Goal: Task Accomplishment & Management: Complete application form

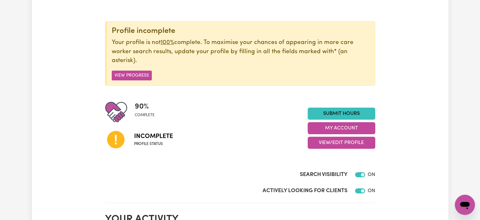
scroll to position [63, 0]
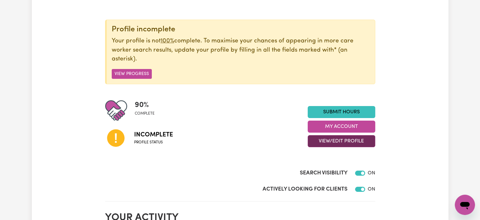
click at [355, 138] on button "View/Edit Profile" at bounding box center [342, 141] width 68 height 12
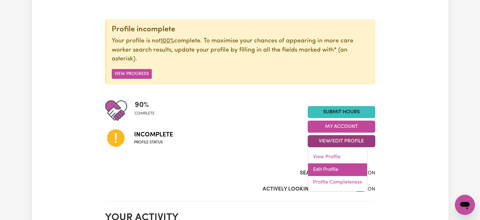
click at [328, 167] on link "Edit Profile" at bounding box center [337, 169] width 59 height 13
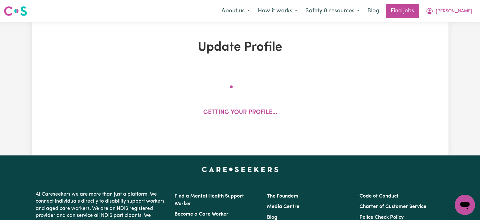
select select "[DEMOGRAPHIC_DATA]"
select select "Student Visa"
select select "Studying a healthcare related degree or qualification"
select select "65"
select select "91"
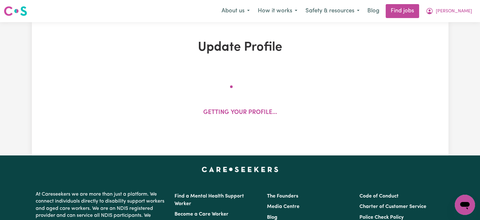
select select "118"
select select "144"
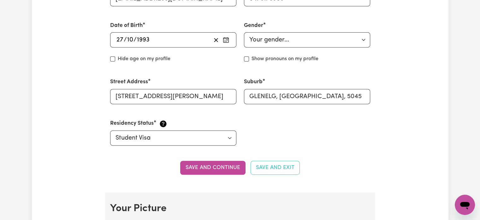
scroll to position [221, 0]
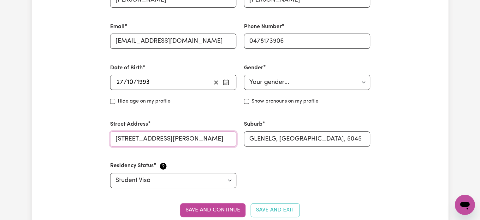
drag, startPoint x: 178, startPoint y: 140, endPoint x: 49, endPoint y: 138, distance: 128.9
click at [152, 141] on input "[STREET_ADDRESS][PERSON_NAME]" at bounding box center [173, 138] width 126 height 15
drag, startPoint x: 174, startPoint y: 137, endPoint x: 27, endPoint y: 137, distance: 147.8
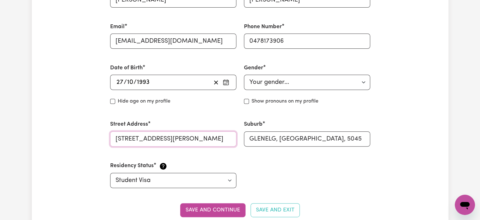
type input "[STREET_ADDRESS][PERSON_NAME]"
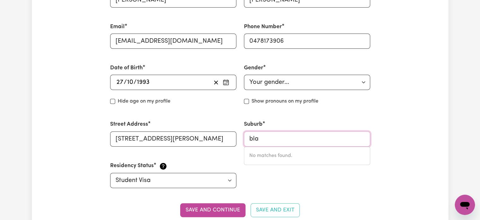
type input "blac"
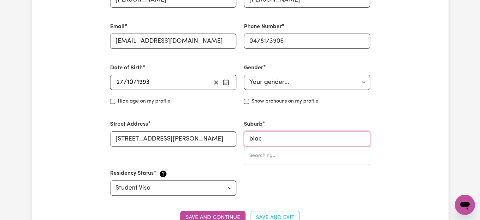
type input "[STREET_ADDRESS]"
type input "black"
type input "[GEOGRAPHIC_DATA], [GEOGRAPHIC_DATA], 2439"
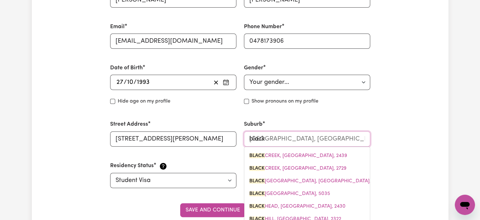
type input "black s"
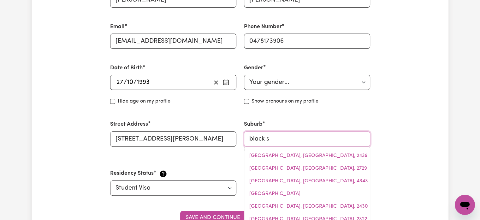
type input "black sNAKE, [GEOGRAPHIC_DATA], 4600"
type input "black"
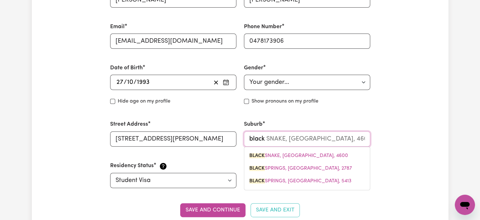
type input "[GEOGRAPHIC_DATA], [GEOGRAPHIC_DATA], 2439"
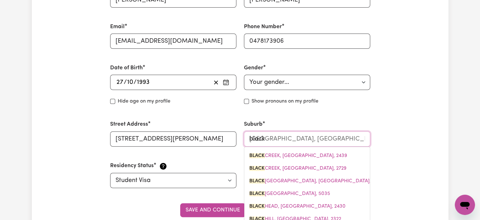
type input "black f"
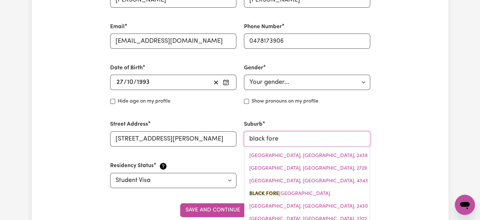
type input "black fores"
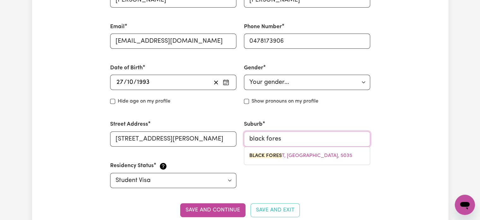
type input "black foresT, [GEOGRAPHIC_DATA], 5035"
type input "[GEOGRAPHIC_DATA]"
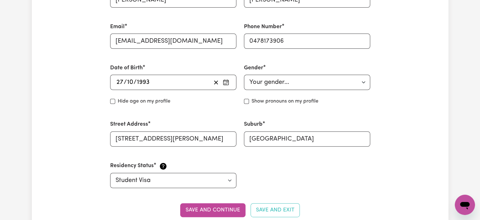
click at [316, 120] on div "Suburb [GEOGRAPHIC_DATA]" at bounding box center [307, 133] width 126 height 26
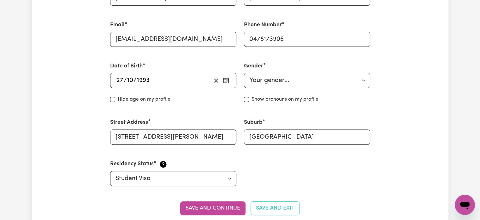
scroll to position [253, 0]
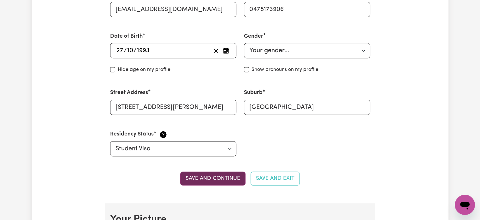
click at [222, 176] on button "Save and continue" at bounding box center [212, 178] width 65 height 14
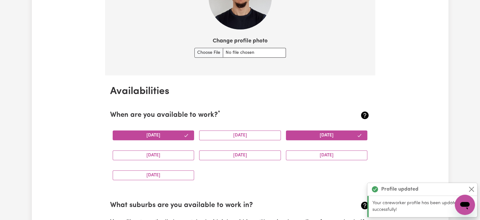
scroll to position [518, 0]
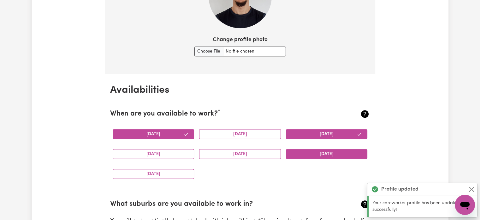
click at [328, 151] on button "[DATE]" at bounding box center [327, 154] width 82 height 10
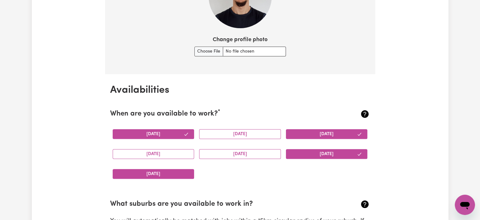
click at [167, 170] on button "[DATE]" at bounding box center [154, 174] width 82 height 10
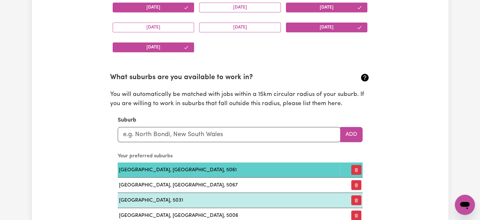
scroll to position [676, 0]
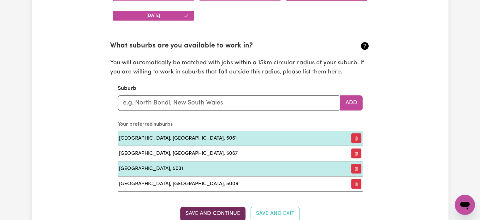
click at [213, 211] on button "Save and Continue" at bounding box center [212, 213] width 65 height 14
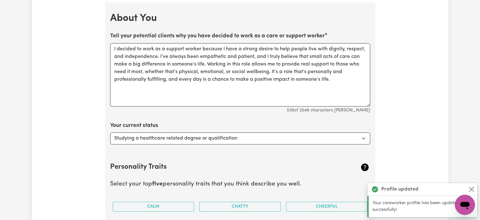
scroll to position [912, 0]
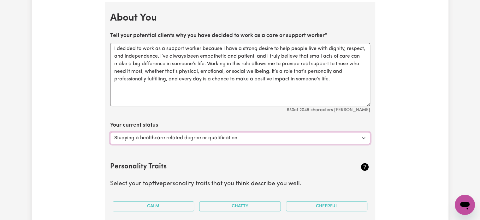
click at [256, 135] on select "Select... Studying a healthcare related degree or qualification Studying a non-…" at bounding box center [240, 138] width 260 height 12
select select "Embarking on a career change into the care industry"
click at [110, 132] on select "Select... Studying a healthcare related degree or qualification Studying a non-…" at bounding box center [240, 138] width 260 height 12
click at [246, 158] on section "Personality Traits Select your top five personality traits that you think descr…" at bounding box center [240, 213] width 260 height 124
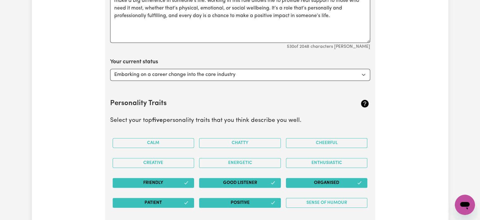
scroll to position [975, 0]
click at [185, 138] on button "Calm" at bounding box center [154, 143] width 82 height 10
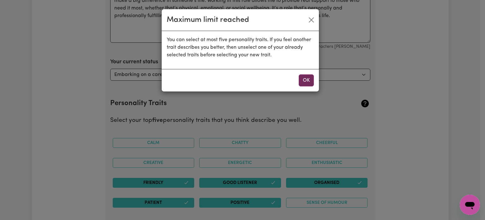
click at [304, 79] on button "OK" at bounding box center [306, 80] width 15 height 12
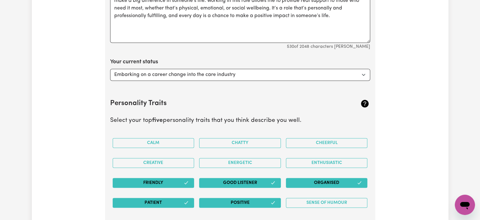
click at [171, 178] on button "Friendly" at bounding box center [154, 183] width 82 height 10
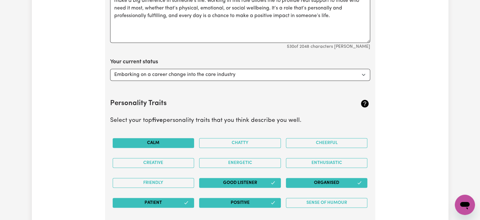
click at [164, 140] on button "Calm" at bounding box center [154, 143] width 82 height 10
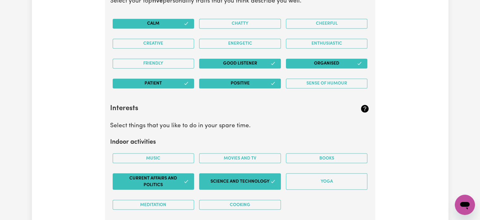
scroll to position [1102, 0]
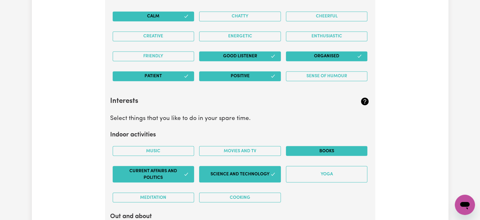
click at [311, 151] on button "Books" at bounding box center [327, 151] width 82 height 10
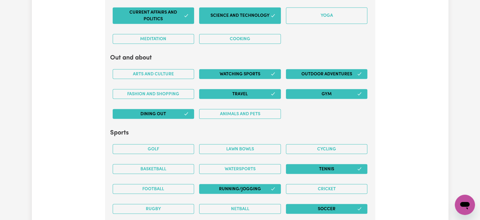
scroll to position [1291, 0]
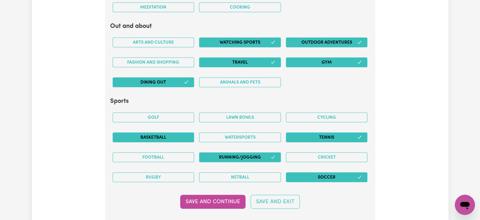
click at [164, 133] on button "Basketball" at bounding box center [154, 137] width 82 height 10
click at [255, 135] on button "Watersports" at bounding box center [240, 137] width 82 height 10
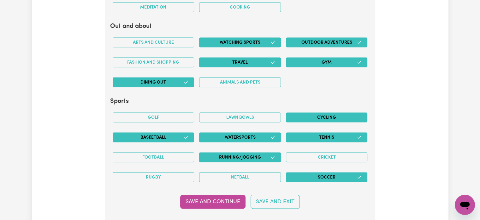
click at [314, 113] on button "Cycling" at bounding box center [327, 117] width 82 height 10
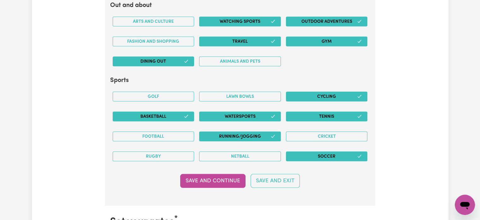
scroll to position [1323, 0]
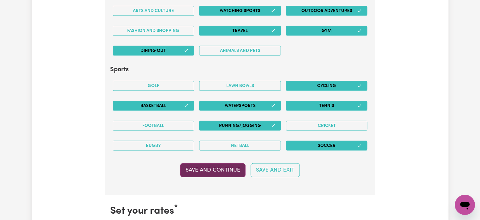
click at [225, 164] on button "Save and Continue" at bounding box center [212, 170] width 65 height 14
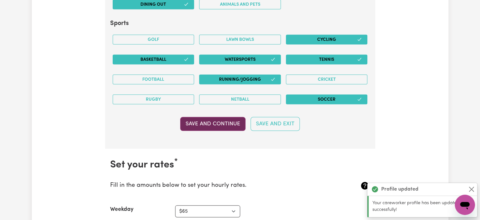
scroll to position [1356, 0]
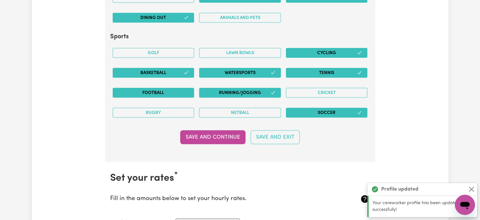
click at [162, 88] on button "Football" at bounding box center [154, 93] width 82 height 10
click at [212, 133] on button "Save and Continue" at bounding box center [212, 137] width 65 height 14
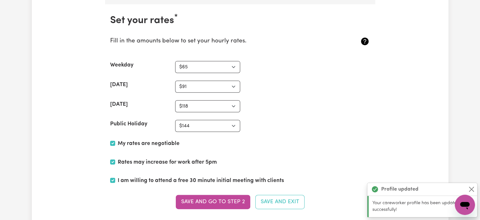
scroll to position [1514, 0]
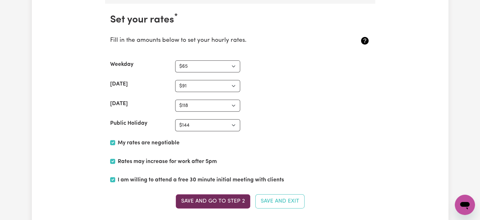
click at [221, 194] on button "Save and go to Step 2" at bounding box center [213, 201] width 75 height 14
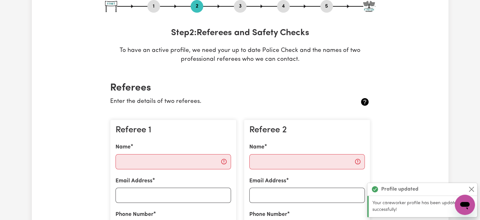
scroll to position [95, 0]
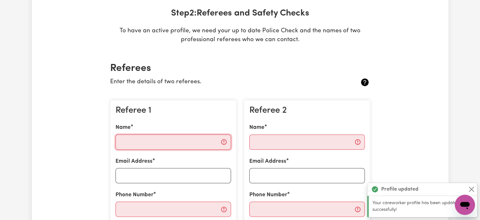
click at [156, 135] on input "Name" at bounding box center [174, 141] width 116 height 15
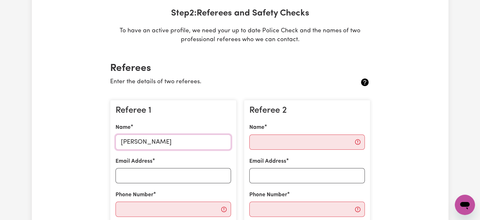
click at [166, 145] on input "[PERSON_NAME]" at bounding box center [174, 141] width 116 height 15
type input "[PERSON_NAME]"
type input "[PERSON_NAME][EMAIL_ADDRESS][DOMAIN_NAME]"
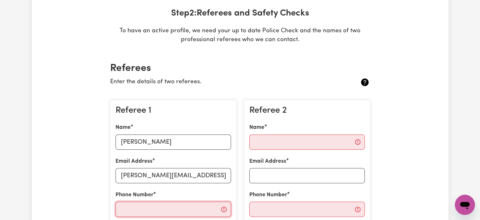
click at [173, 210] on input "Phone Number" at bounding box center [174, 208] width 116 height 15
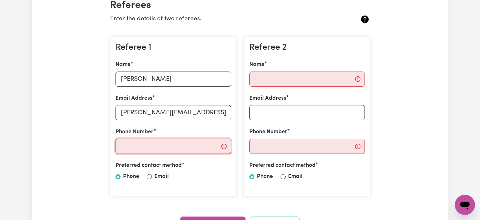
scroll to position [158, 0]
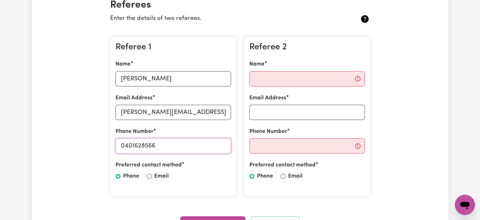
type input "0401628566"
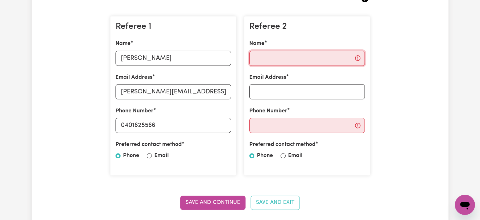
scroll to position [190, 0]
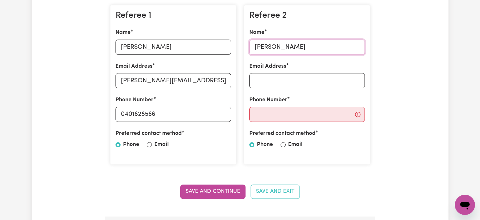
type input "[PERSON_NAME]"
type input "[EMAIL_ADDRESS][DOMAIN_NAME]"
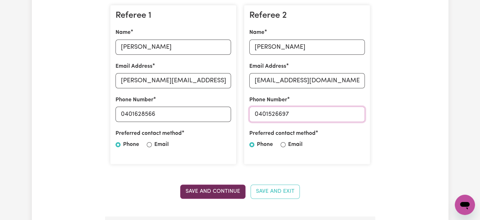
type input "0401526697"
click at [222, 194] on button "Save and Continue" at bounding box center [212, 191] width 65 height 14
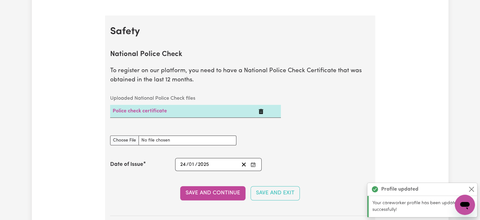
scroll to position [405, 0]
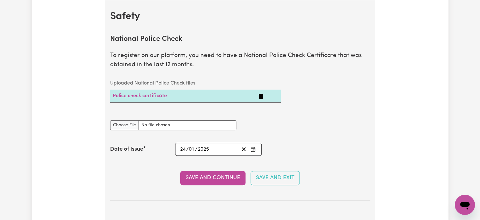
click at [226, 175] on button "Save and Continue" at bounding box center [212, 178] width 65 height 14
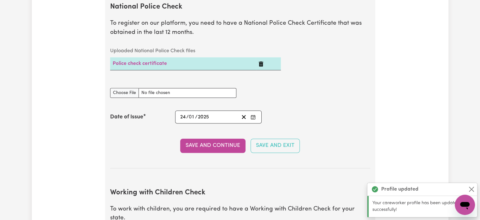
scroll to position [425, 0]
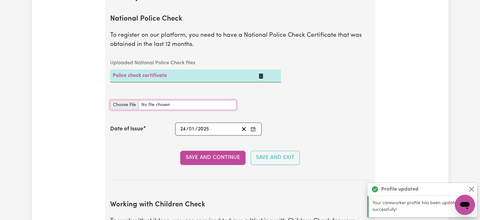
click at [163, 105] on input "National Police Check document" at bounding box center [173, 105] width 126 height 10
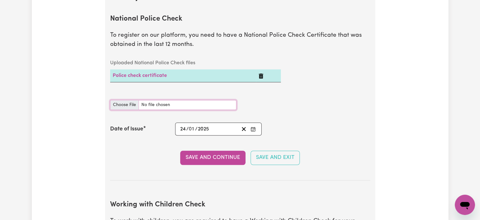
click at [120, 106] on input "National Police Check document" at bounding box center [173, 105] width 126 height 10
type input "C:\fakepath\National_Police_Check-10207436-1737690928-Criminal_History_Certific…"
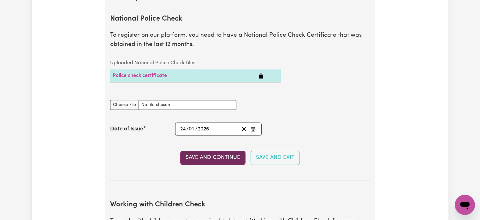
click at [219, 158] on button "Save and Continue" at bounding box center [212, 157] width 65 height 14
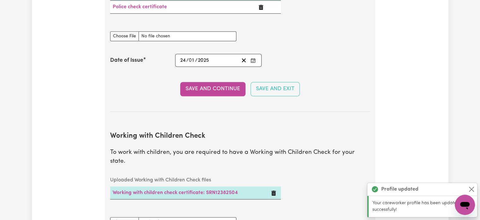
scroll to position [489, 0]
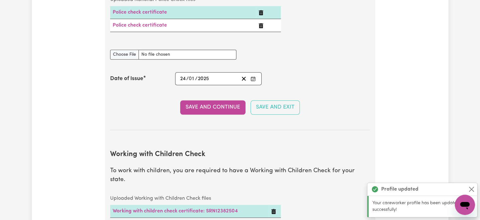
click at [261, 25] on icon "Delete Police check certificate" at bounding box center [261, 25] width 5 height 5
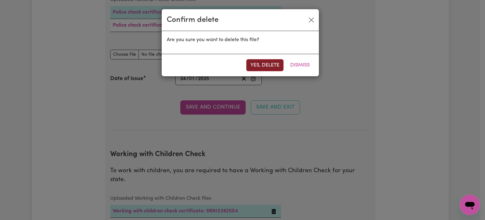
click at [275, 62] on button "Yes, delete" at bounding box center [264, 65] width 37 height 12
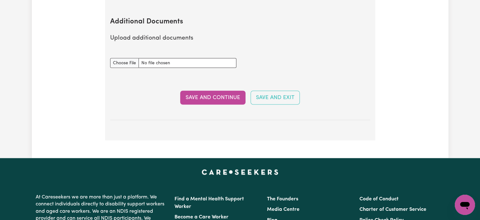
scroll to position [1183, 0]
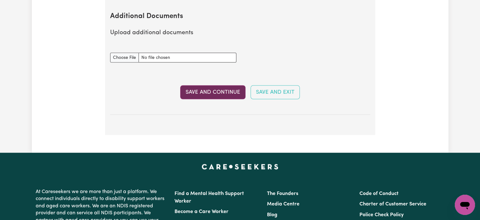
click at [209, 85] on button "Save and Continue" at bounding box center [212, 92] width 65 height 14
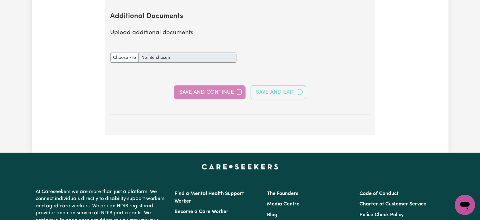
select select "Certificate III (Individual Support)"
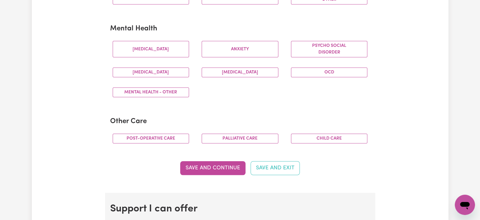
scroll to position [379, 0]
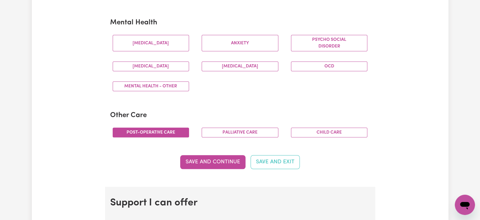
click at [164, 134] on button "Post-operative care" at bounding box center [151, 132] width 77 height 10
click at [221, 134] on button "Palliative care" at bounding box center [240, 132] width 77 height 10
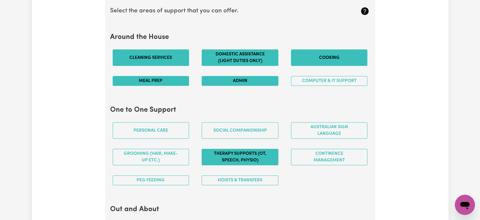
scroll to position [600, 0]
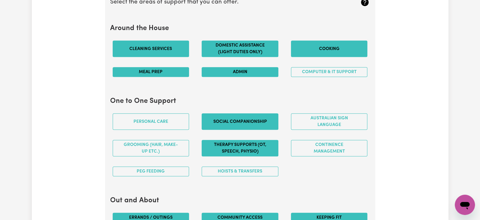
click at [250, 122] on button "Social companionship" at bounding box center [240, 121] width 77 height 16
click at [226, 167] on button "Hoists & transfers" at bounding box center [240, 171] width 77 height 10
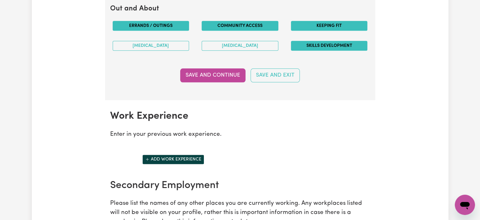
scroll to position [790, 0]
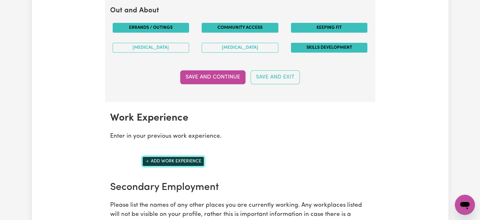
click at [187, 160] on button "Add work experience" at bounding box center [173, 161] width 62 height 10
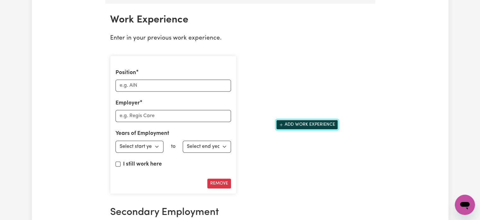
scroll to position [884, 0]
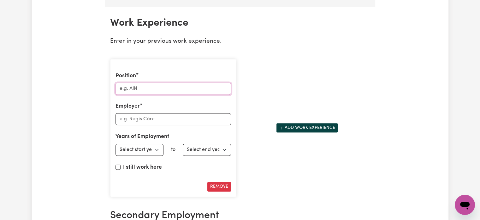
click at [141, 86] on input "Position" at bounding box center [174, 88] width 116 height 12
type input "Support Worker"
click at [152, 118] on input "Employer" at bounding box center [174, 119] width 116 height 12
type input "Self-employment"
click at [152, 145] on select "Select start year [DATE] 1952 1953 1954 1955 1956 1957 1958 1959 1960 1961 1962…" at bounding box center [140, 149] width 48 height 12
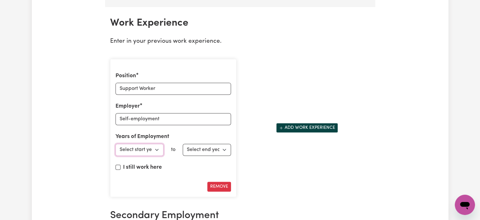
select select "2024"
click at [116, 143] on select "Select start year [DATE] 1952 1953 1954 1955 1956 1957 1958 1959 1960 1961 1962…" at bounding box center [140, 149] width 48 height 12
click at [211, 153] on div "Position Support Worker Employer Self-employment Years of Employment Employed f…" at bounding box center [173, 128] width 126 height 138
click at [213, 148] on select "Select end year [DATE] 1952 1953 1954 1955 1956 1957 1958 1959 1960 1961 1962 1…" at bounding box center [207, 149] width 48 height 12
click at [179, 167] on div "I still work here" at bounding box center [174, 168] width 116 height 11
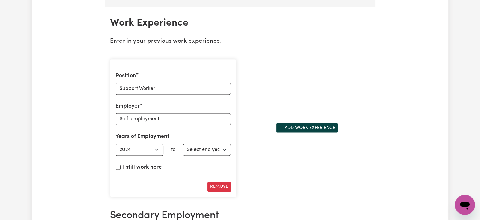
click at [145, 164] on label "I still work here" at bounding box center [142, 167] width 39 height 8
click at [121, 164] on input "I still work here" at bounding box center [118, 166] width 5 height 5
checkbox input "true"
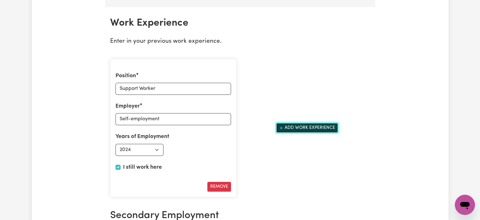
click at [292, 124] on button "Add work experience" at bounding box center [307, 128] width 62 height 10
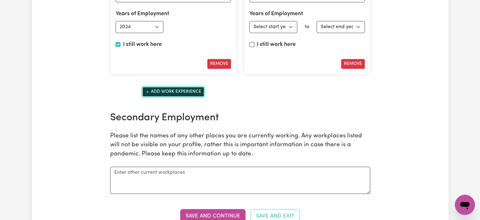
scroll to position [1011, 0]
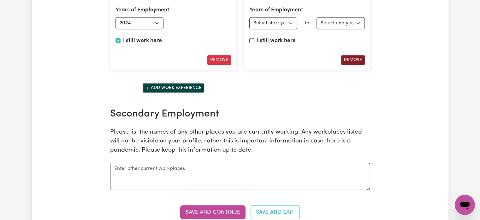
click at [354, 56] on button "Remove" at bounding box center [353, 60] width 24 height 10
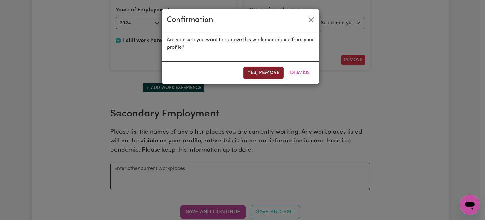
click at [259, 74] on button "Yes, remove" at bounding box center [264, 73] width 40 height 12
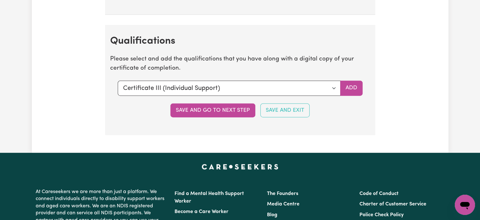
scroll to position [1611, 0]
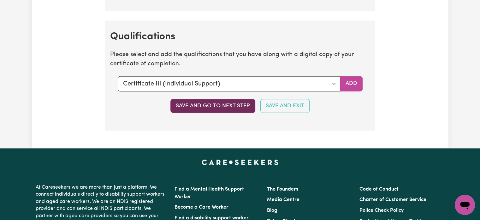
click at [225, 104] on button "Save and go to next step" at bounding box center [213, 106] width 85 height 14
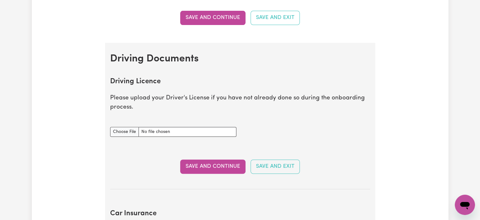
scroll to position [221, 0]
click at [125, 132] on input "Driving Licence document" at bounding box center [173, 131] width 126 height 10
type input "C:\fakepath\[PERSON_NAME].CNH.pdf"
click at [197, 161] on button "Save and Continue" at bounding box center [212, 166] width 65 height 14
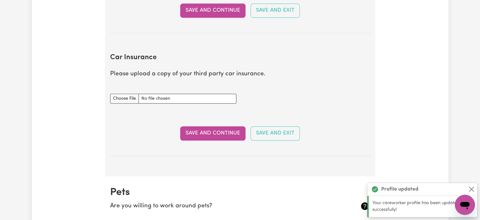
scroll to position [419, 0]
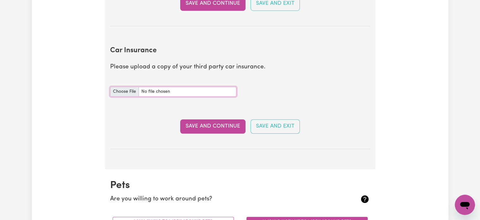
click at [127, 90] on input "Car Insurance document" at bounding box center [173, 92] width 126 height 10
type input "C:\fakepath\Document.pdf"
click at [201, 126] on button "Save and Continue" at bounding box center [212, 126] width 65 height 14
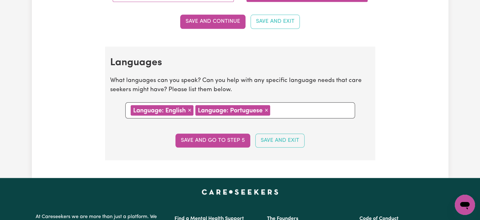
scroll to position [682, 0]
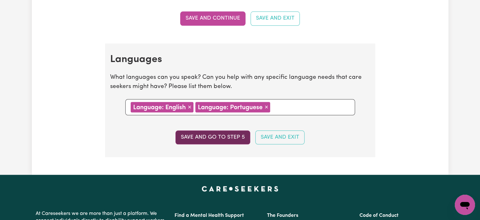
click at [190, 136] on button "Save and go to step 5" at bounding box center [213, 137] width 75 height 14
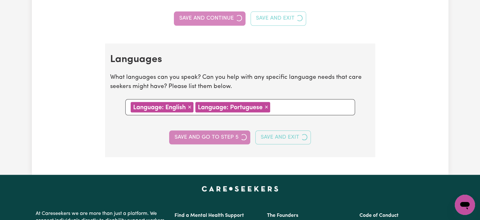
select select "I am providing services privately on my own"
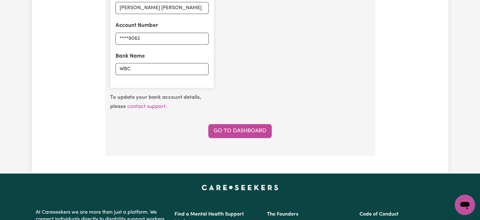
scroll to position [505, 0]
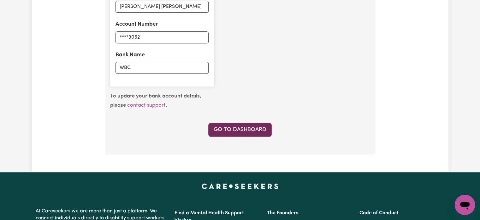
click at [231, 131] on link "Go to Dashboard" at bounding box center [239, 130] width 63 height 14
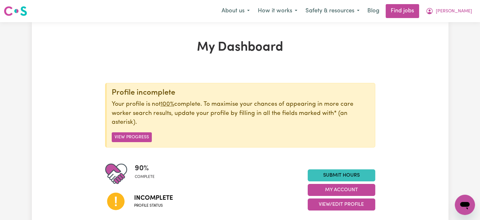
scroll to position [32, 0]
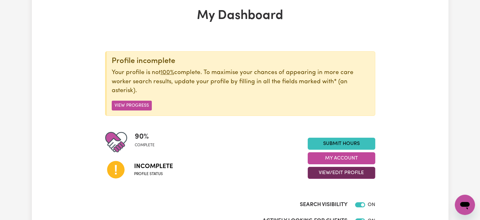
click at [337, 172] on button "View/Edit Profile" at bounding box center [342, 172] width 68 height 12
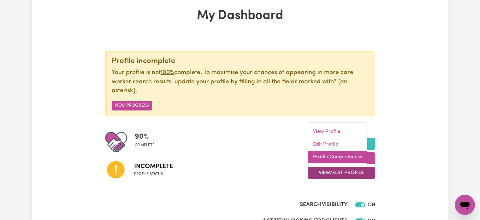
click at [333, 156] on link "Profile Completeness" at bounding box center [337, 156] width 59 height 13
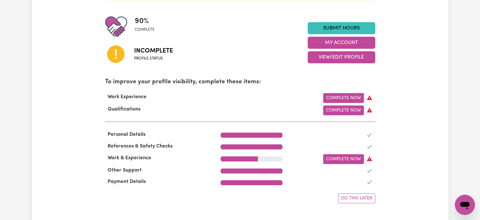
scroll to position [158, 0]
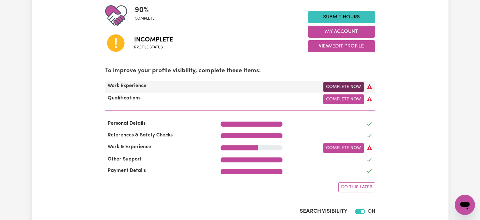
click at [344, 87] on link "Complete Now" at bounding box center [343, 87] width 41 height 10
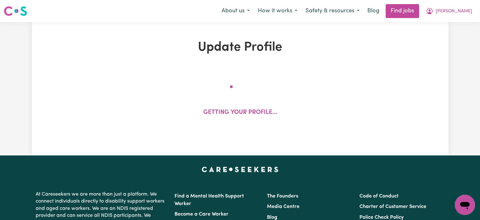
select select "Certificate III (Individual Support)"
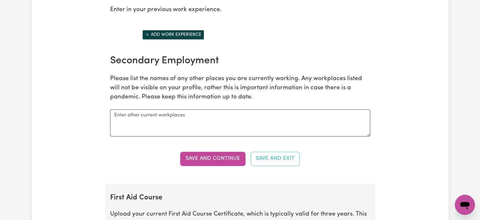
scroll to position [884, 0]
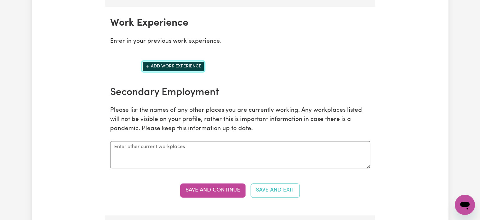
click at [166, 65] on button "Add work experience" at bounding box center [173, 66] width 62 height 10
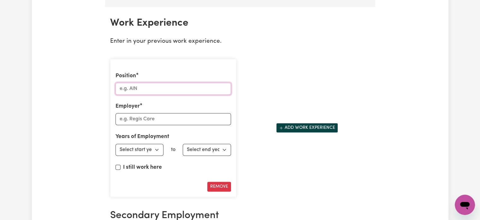
drag, startPoint x: 156, startPoint y: 83, endPoint x: 155, endPoint y: 88, distance: 4.8
click at [156, 84] on input "Position" at bounding box center [174, 88] width 116 height 12
type input "Support Worker"
click at [150, 118] on input "Employer" at bounding box center [174, 119] width 116 height 12
type input "Self-employment"
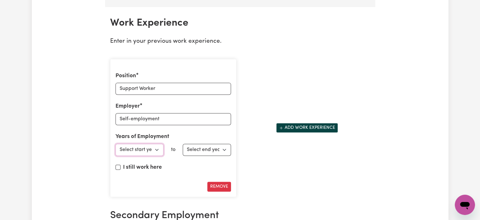
click at [153, 147] on select "Select start year [DATE] 1952 1953 1954 1955 1956 1957 1958 1959 1960 1961 1962…" at bounding box center [140, 149] width 48 height 12
select select "2024"
click at [116, 143] on select "Select start year [DATE] 1952 1953 1954 1955 1956 1957 1958 1959 1960 1961 1962…" at bounding box center [140, 149] width 48 height 12
click at [205, 148] on select "Select end year [DATE] 1952 1953 1954 1955 1956 1957 1958 1959 1960 1961 1962 1…" at bounding box center [207, 149] width 48 height 12
click at [152, 163] on label "I still work here" at bounding box center [142, 167] width 39 height 8
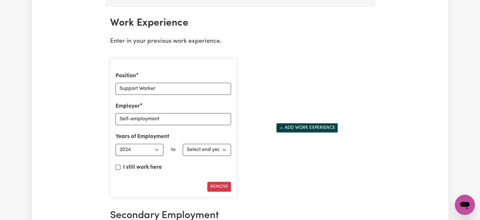
click at [114, 165] on div "Position Support Worker Employer Self-employment Years of Employment Employed f…" at bounding box center [173, 128] width 126 height 138
click at [117, 164] on input "I still work here" at bounding box center [118, 166] width 5 height 5
checkbox input "true"
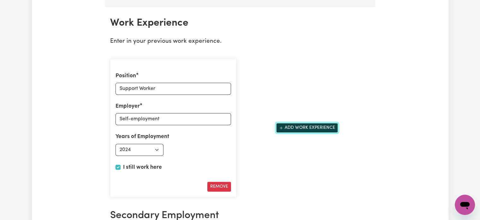
click at [299, 126] on button "Add work experience" at bounding box center [307, 128] width 62 height 10
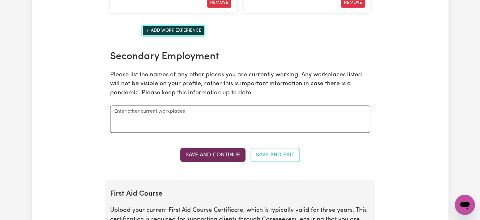
scroll to position [1074, 0]
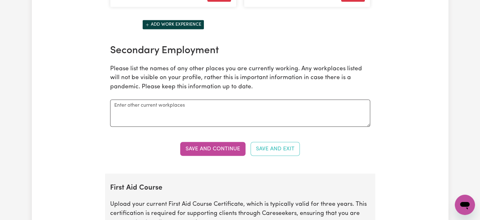
click at [217, 145] on button "Save and Continue" at bounding box center [212, 148] width 65 height 14
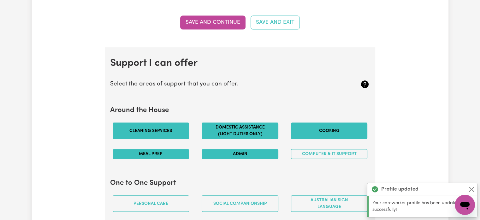
scroll to position [0, 0]
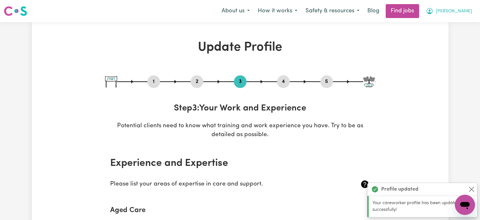
click at [450, 14] on span "[PERSON_NAME]" at bounding box center [454, 11] width 36 height 7
click at [444, 36] on link "My Dashboard" at bounding box center [451, 36] width 50 height 12
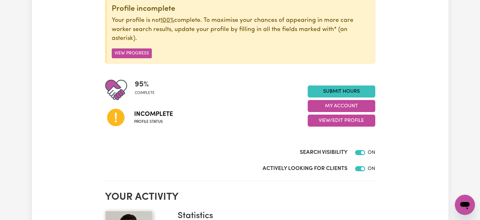
scroll to position [95, 0]
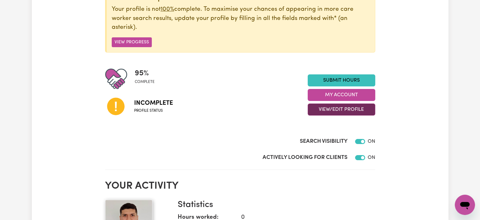
click at [342, 105] on button "View/Edit Profile" at bounding box center [342, 109] width 68 height 12
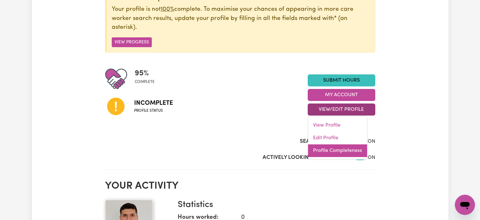
click at [352, 150] on link "Profile Completeness" at bounding box center [337, 150] width 59 height 13
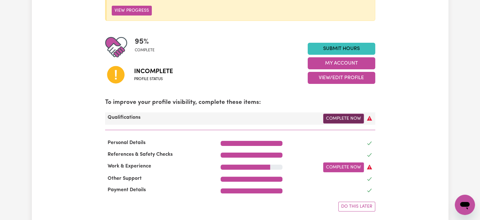
click at [334, 117] on link "Complete Now" at bounding box center [343, 118] width 41 height 10
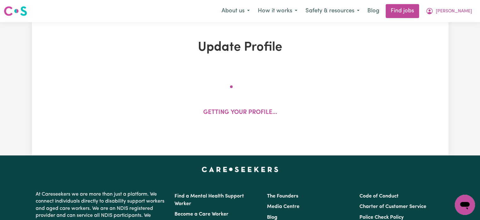
select select "2024"
select select "Certificate III (Individual Support)"
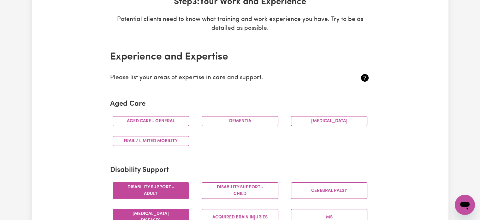
scroll to position [126, 0]
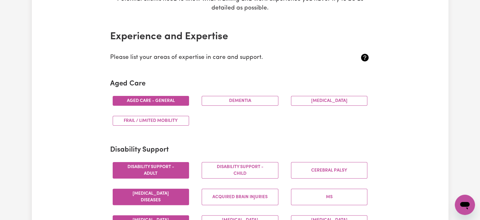
click at [168, 104] on button "Aged care - General" at bounding box center [151, 101] width 77 height 10
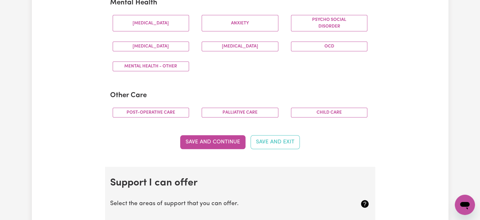
scroll to position [411, 0]
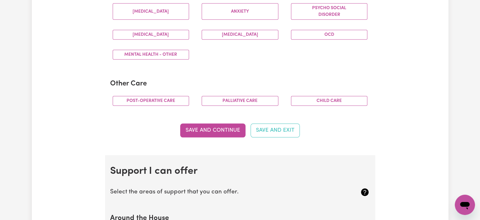
click at [237, 100] on button "Palliative care" at bounding box center [240, 101] width 77 height 10
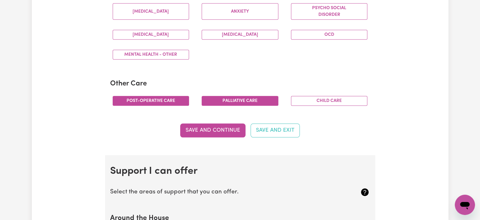
click at [177, 99] on button "Post-operative care" at bounding box center [151, 101] width 77 height 10
click at [220, 129] on button "Save and Continue" at bounding box center [212, 130] width 65 height 14
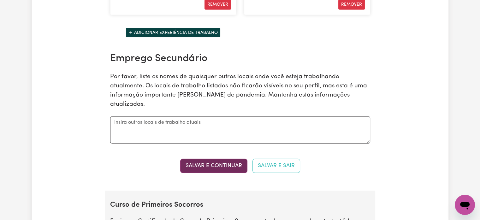
scroll to position [1146, 0]
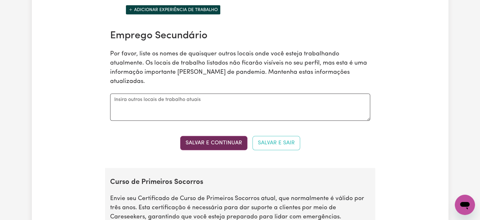
click at [228, 150] on button "Salvar e continuar" at bounding box center [213, 142] width 67 height 14
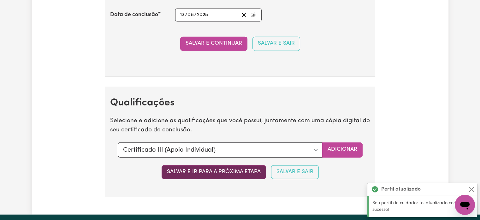
scroll to position [1651, 0]
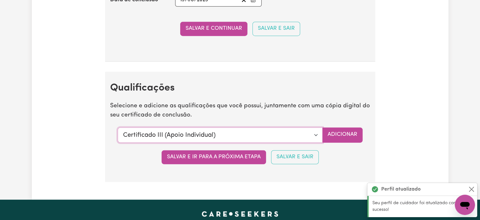
click at [248, 142] on select "Selecione uma qualificação para adicionar... Certificado III (Apoio Individual)…" at bounding box center [220, 134] width 205 height 15
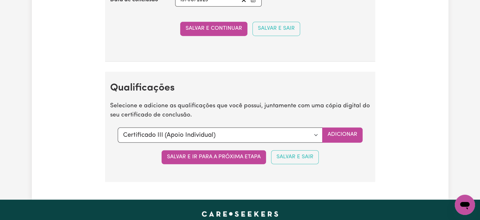
click at [339, 178] on section "Qualificações Selecione e adicione as qualificações que você possui, juntamente…" at bounding box center [240, 127] width 270 height 110
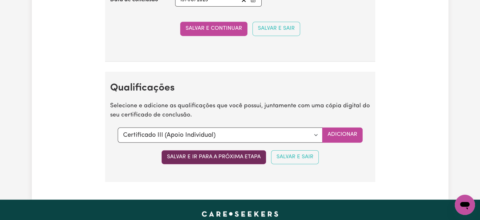
click at [244, 160] on font "Salvar e ir para a próxima etapa" at bounding box center [214, 156] width 94 height 5
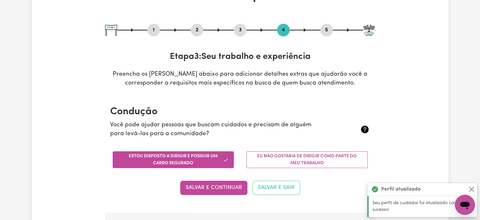
scroll to position [0, 0]
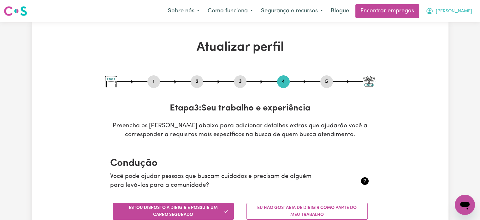
click at [449, 10] on font "[PERSON_NAME]" at bounding box center [454, 11] width 36 height 5
click at [447, 38] on font "Meu Painel" at bounding box center [442, 36] width 23 height 5
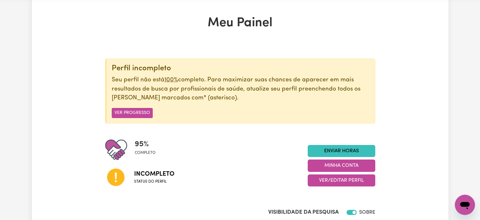
scroll to position [63, 0]
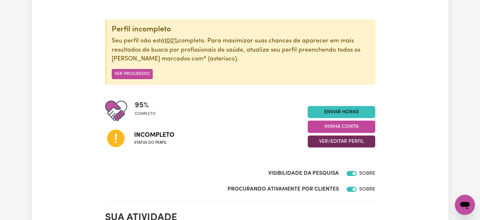
click at [343, 140] on font "Ver/Editar Perfil" at bounding box center [341, 141] width 45 height 5
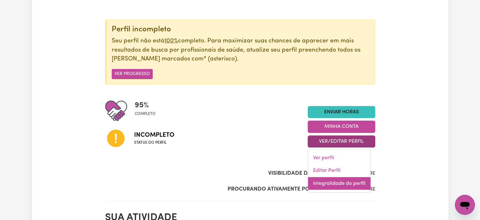
click at [349, 183] on font "Integralidade do perfil" at bounding box center [339, 182] width 52 height 5
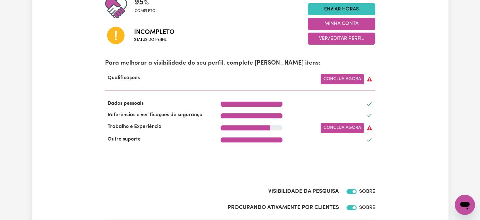
scroll to position [190, 0]
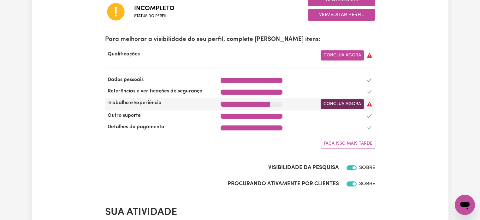
click at [344, 104] on font "Conclua agora" at bounding box center [343, 104] width 38 height 5
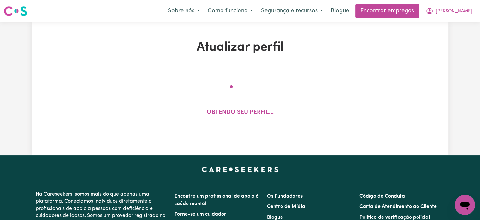
select select "2024"
select select "Certificate III (Individual Support)"
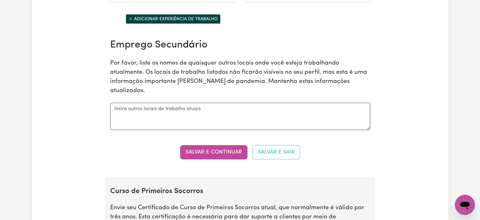
scroll to position [1137, 0]
click at [177, 117] on textarea at bounding box center [240, 115] width 260 height 27
type textarea "I don't have secondary jobs."
click at [229, 154] on font "Salvar e continuar" at bounding box center [214, 150] width 57 height 5
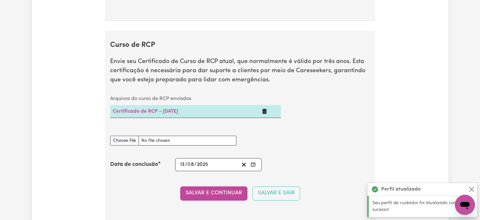
scroll to position [1480, 0]
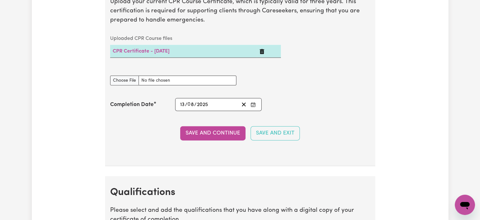
drag, startPoint x: 369, startPoint y: 30, endPoint x: 323, endPoint y: 60, distance: 55.1
click at [323, 60] on div "Uploaded CPR Course files CPR Certificate - [DATE]" at bounding box center [240, 50] width 268 height 36
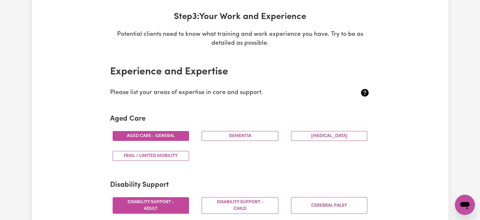
scroll to position [0, 0]
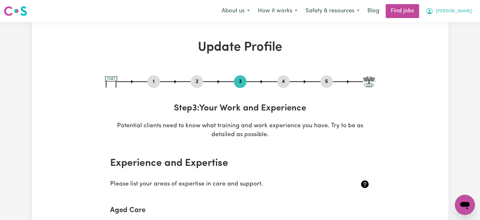
click at [464, 7] on button "[PERSON_NAME]" at bounding box center [449, 10] width 55 height 13
click at [444, 38] on link "My Dashboard" at bounding box center [451, 36] width 50 height 12
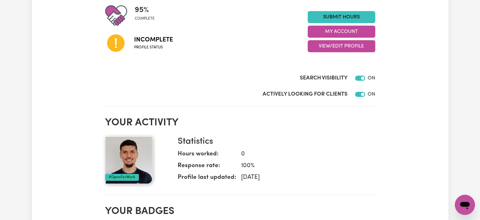
scroll to position [190, 0]
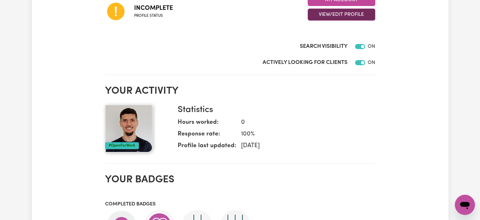
click at [341, 12] on button "View/Edit Profile" at bounding box center [342, 15] width 68 height 12
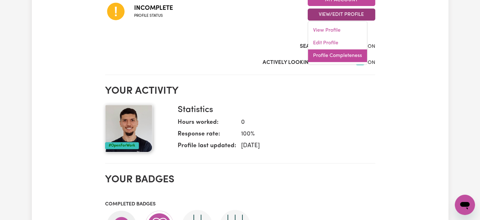
click at [332, 57] on link "Profile Completeness" at bounding box center [337, 55] width 59 height 13
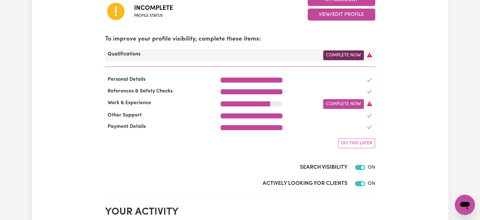
click at [351, 51] on link "Complete Now" at bounding box center [343, 55] width 41 height 10
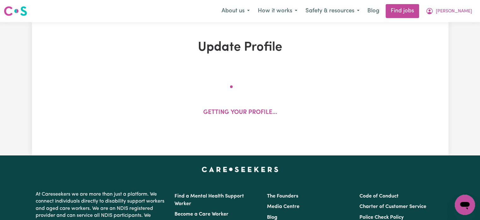
select select "2024"
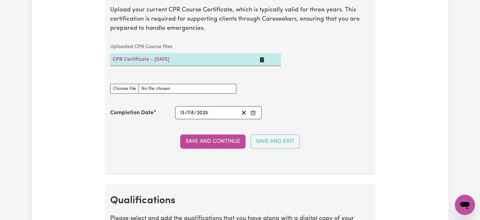
scroll to position [1579, 0]
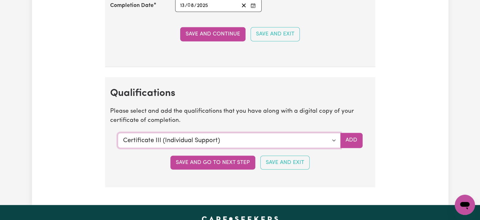
click at [220, 134] on select "Select a qualification to add... Certificate III (Individual Support) Certifica…" at bounding box center [229, 140] width 223 height 15
select select "CPR Course [HLTAID009-12]"
click at [118, 133] on select "Select a qualification to add... Certificate III (Individual Support) Certifica…" at bounding box center [229, 140] width 223 height 15
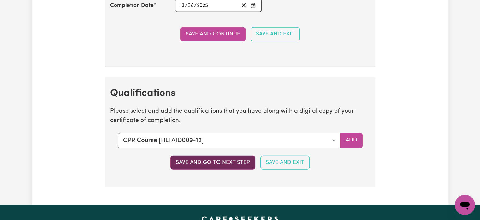
click at [226, 158] on button "Save and go to next step" at bounding box center [213, 162] width 85 height 14
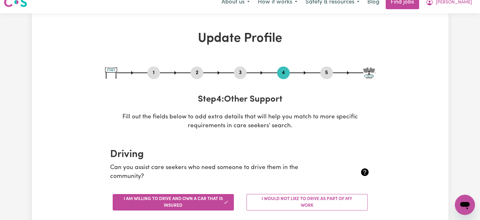
scroll to position [0, 0]
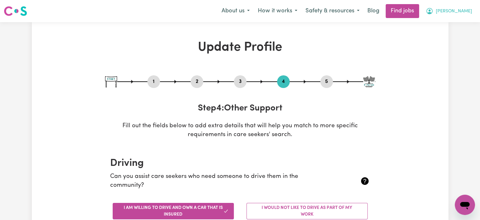
click at [455, 12] on span "[PERSON_NAME]" at bounding box center [454, 11] width 36 height 7
click at [449, 35] on link "My Dashboard" at bounding box center [451, 36] width 50 height 12
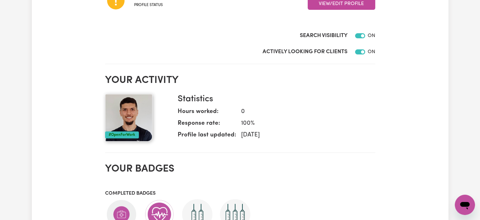
scroll to position [190, 0]
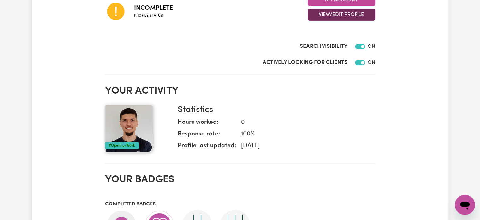
click at [351, 16] on button "View/Edit Profile" at bounding box center [342, 15] width 68 height 12
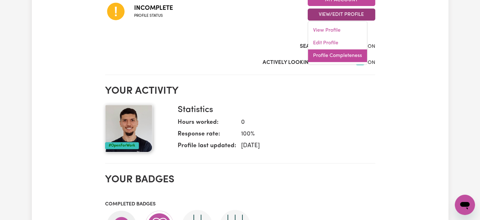
click at [342, 52] on link "Profile Completeness" at bounding box center [337, 55] width 59 height 13
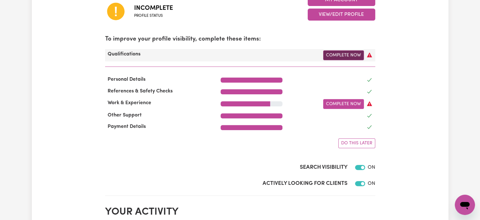
click at [340, 54] on link "Complete Now" at bounding box center [343, 55] width 41 height 10
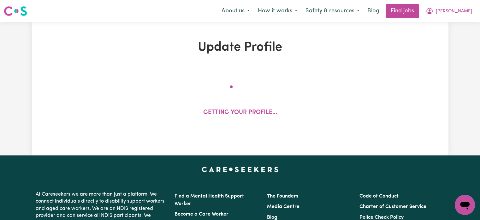
select select "2024"
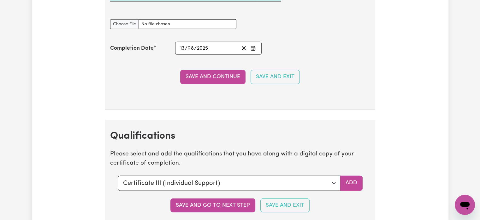
scroll to position [1625, 0]
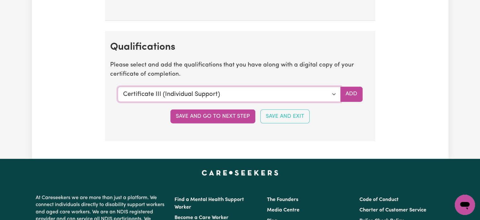
click at [284, 94] on select "Select a qualification to add... Certificate III (Individual Support) Certifica…" at bounding box center [229, 94] width 223 height 15
select select "CPR Course [HLTAID009-12]"
click at [118, 87] on select "Select a qualification to add... Certificate III (Individual Support) Certifica…" at bounding box center [229, 94] width 223 height 15
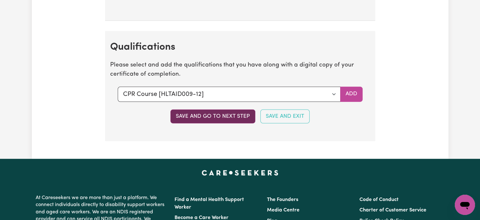
click at [208, 112] on button "Save and go to next step" at bounding box center [213, 116] width 85 height 14
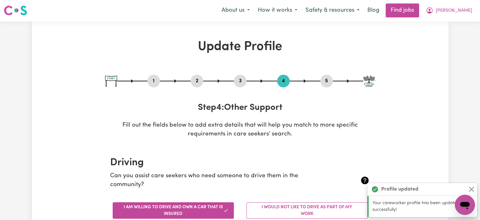
scroll to position [0, 0]
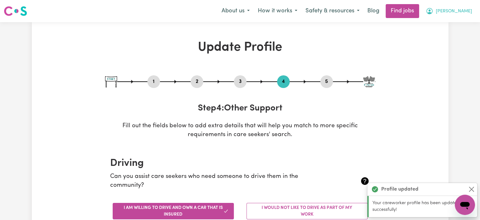
click at [461, 8] on button "[PERSON_NAME]" at bounding box center [449, 10] width 55 height 13
click at [450, 37] on link "My Dashboard" at bounding box center [451, 36] width 50 height 12
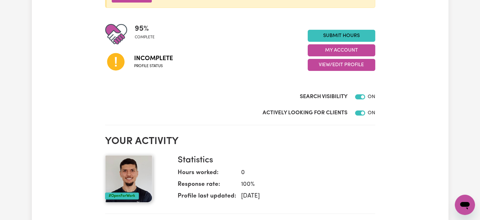
scroll to position [126, 0]
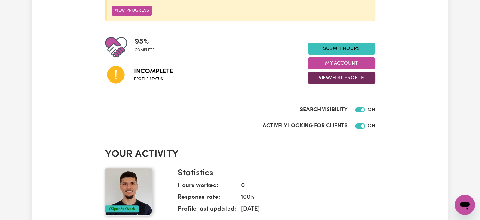
click at [343, 77] on button "View/Edit Profile" at bounding box center [342, 78] width 68 height 12
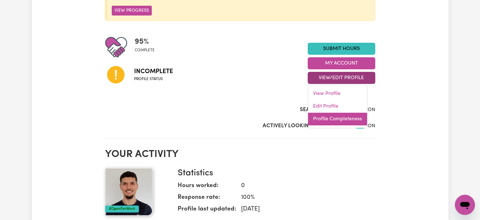
click at [337, 117] on link "Profile Completeness" at bounding box center [337, 118] width 59 height 13
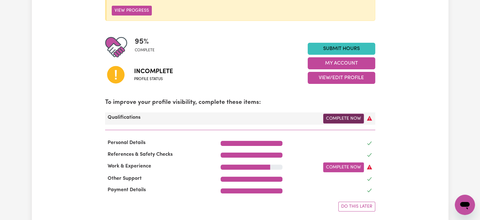
click at [352, 117] on link "Complete Now" at bounding box center [343, 118] width 41 height 10
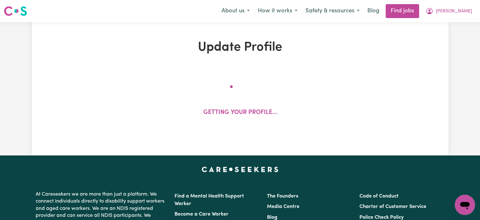
select select "2024"
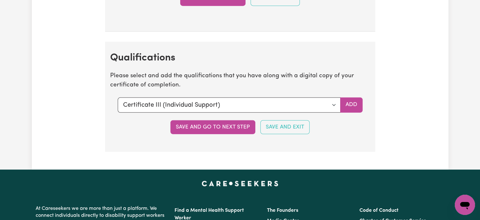
scroll to position [1611, 0]
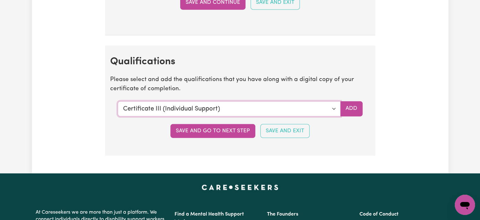
click at [325, 106] on select "Select a qualification to add... Certificate III (Individual Support) Certifica…" at bounding box center [229, 108] width 223 height 15
select select "CPR Course [HLTAID009-12]"
click at [118, 101] on select "Select a qualification to add... Certificate III (Individual Support) Certifica…" at bounding box center [229, 108] width 223 height 15
click at [350, 104] on button "Add" at bounding box center [351, 108] width 22 height 15
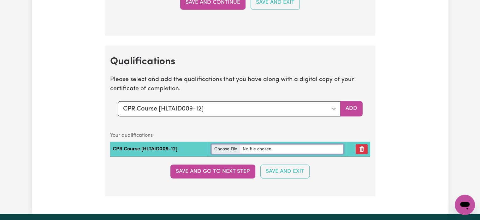
click at [229, 144] on input "file" at bounding box center [278, 149] width 132 height 10
type input "C:\fakepath\CPR Certificate 2025.pdf"
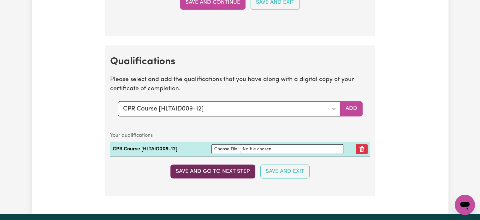
click at [203, 169] on button "Save and go to next step" at bounding box center [213, 171] width 85 height 14
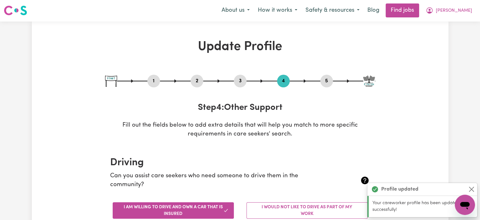
scroll to position [0, 0]
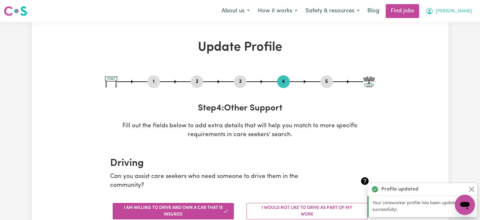
click at [459, 10] on span "[PERSON_NAME]" at bounding box center [454, 11] width 36 height 7
click at [448, 36] on link "My Dashboard" at bounding box center [451, 36] width 50 height 12
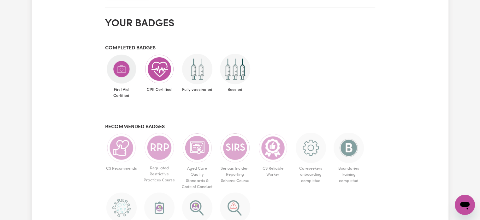
scroll to position [284, 0]
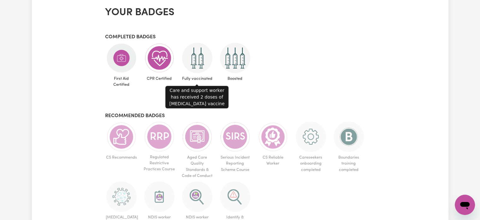
click at [198, 61] on img at bounding box center [197, 58] width 30 height 30
click at [200, 59] on img at bounding box center [197, 58] width 30 height 30
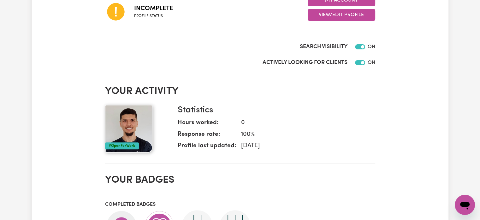
scroll to position [95, 0]
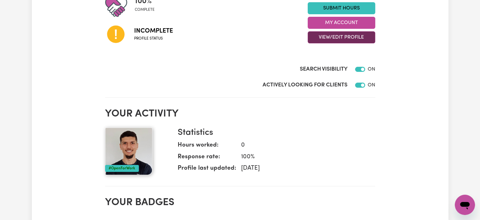
click at [338, 39] on button "View/Edit Profile" at bounding box center [342, 37] width 68 height 12
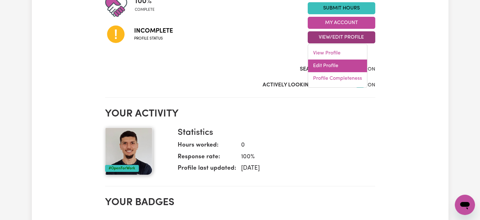
click at [336, 64] on link "Edit Profile" at bounding box center [337, 65] width 59 height 13
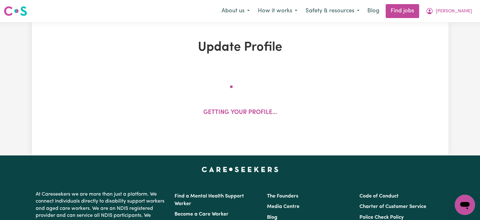
select select "[DEMOGRAPHIC_DATA]"
select select "Student Visa"
select select "Studying a healthcare related degree or qualification"
select select "65"
select select "91"
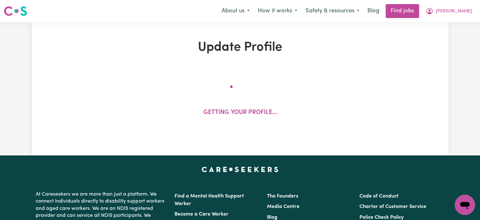
select select "118"
select select "144"
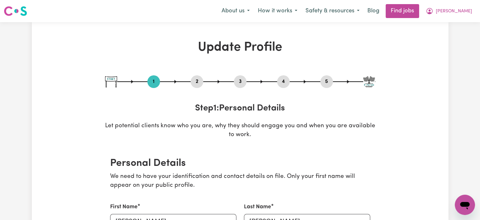
click at [199, 82] on button "2" at bounding box center [197, 81] width 13 height 8
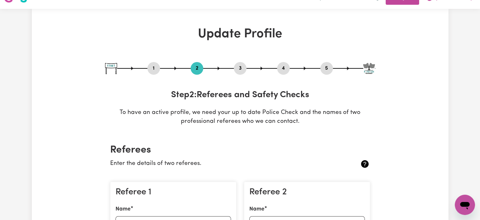
scroll to position [4, 0]
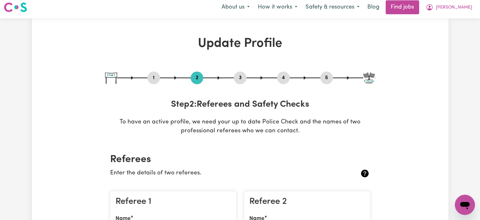
click at [241, 79] on button "3" at bounding box center [240, 78] width 13 height 8
select select "2024"
select select "Certificate III (Individual Support)"
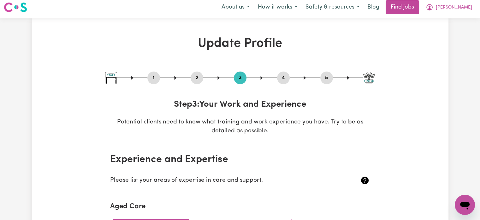
click at [287, 76] on button "4" at bounding box center [283, 78] width 13 height 8
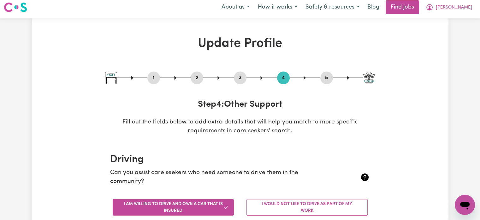
click at [324, 79] on button "5" at bounding box center [327, 78] width 13 height 8
select select "I am providing services privately on my own"
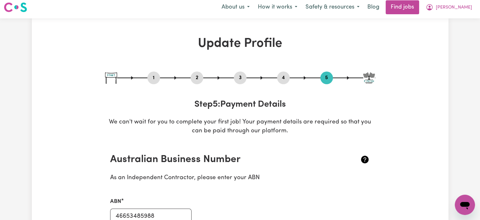
click at [154, 81] on button "1" at bounding box center [153, 78] width 13 height 8
select select "[DEMOGRAPHIC_DATA]"
select select "Student Visa"
select select "Studying a healthcare related degree or qualification"
select select "65"
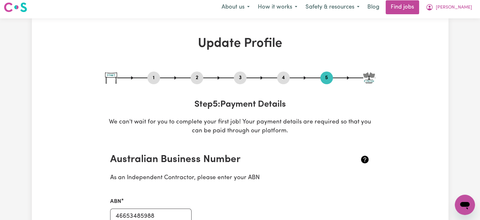
select select "91"
select select "118"
select select "144"
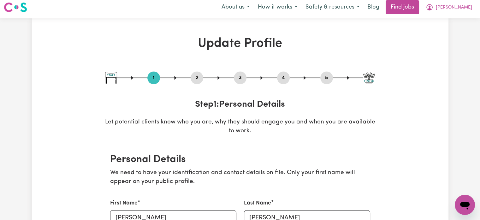
click at [196, 77] on button "2" at bounding box center [197, 78] width 13 height 8
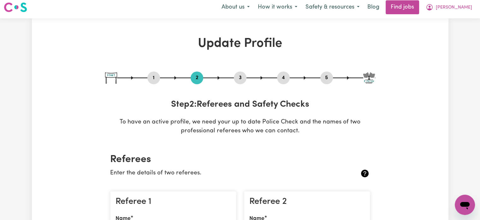
click at [153, 78] on button "1" at bounding box center [153, 78] width 13 height 8
select select "[DEMOGRAPHIC_DATA]"
select select "Student Visa"
select select "Studying a healthcare related degree or qualification"
select select "65"
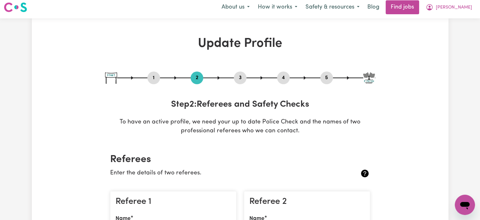
select select "91"
select select "118"
select select "144"
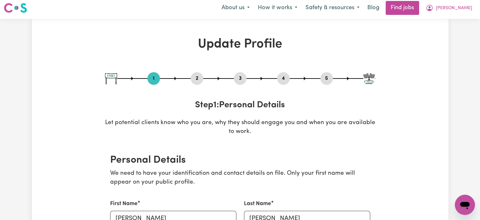
scroll to position [0, 0]
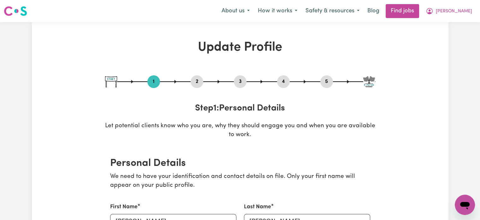
click at [201, 82] on button "2" at bounding box center [197, 81] width 13 height 8
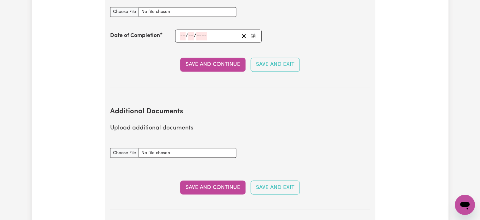
scroll to position [1169, 0]
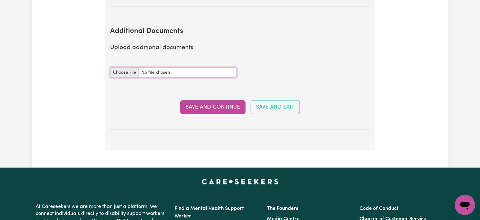
click at [127, 67] on input "Additional Documents document" at bounding box center [173, 72] width 126 height 10
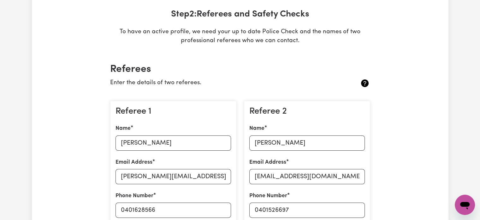
scroll to position [0, 0]
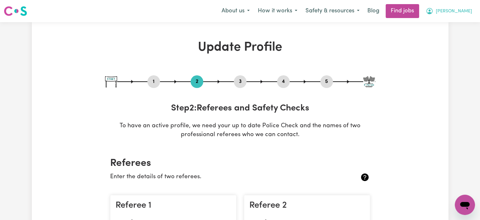
click at [457, 13] on span "[PERSON_NAME]" at bounding box center [454, 11] width 36 height 7
click at [444, 36] on link "My Dashboard" at bounding box center [451, 36] width 50 height 12
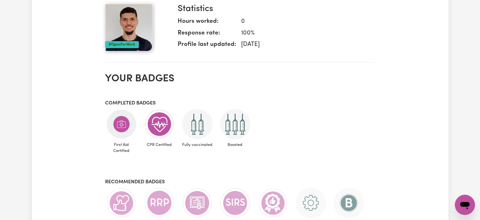
scroll to position [253, 0]
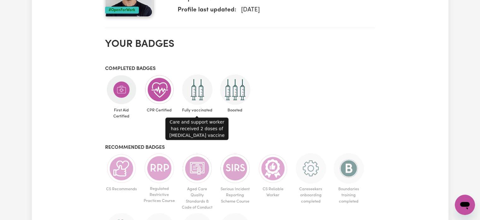
click at [201, 92] on img at bounding box center [197, 89] width 30 height 30
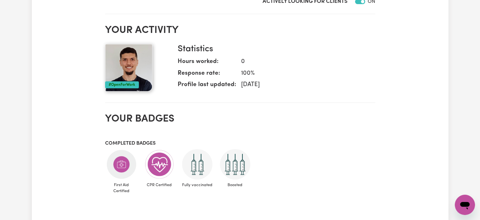
scroll to position [0, 0]
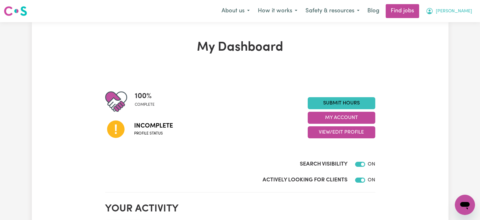
click at [457, 11] on span "[PERSON_NAME]" at bounding box center [454, 11] width 36 height 7
click at [447, 36] on link "My Dashboard" at bounding box center [451, 36] width 50 height 12
click at [451, 37] on link "My Dashboard" at bounding box center [451, 36] width 50 height 12
click at [438, 36] on link "My Dashboard" at bounding box center [451, 36] width 50 height 12
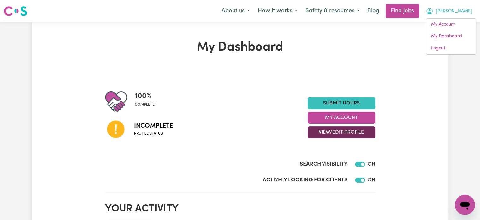
click at [345, 132] on button "View/Edit Profile" at bounding box center [342, 132] width 68 height 12
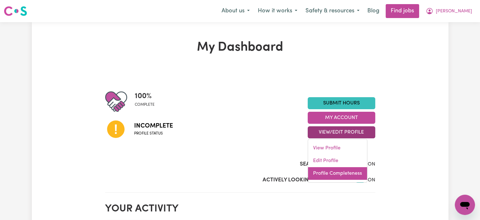
click at [332, 174] on link "Profile Completeness" at bounding box center [337, 173] width 59 height 13
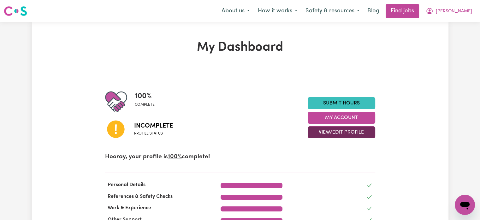
click at [345, 130] on button "View/Edit Profile" at bounding box center [342, 132] width 68 height 12
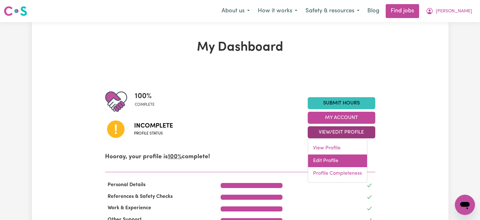
click at [326, 161] on link "Edit Profile" at bounding box center [337, 160] width 59 height 13
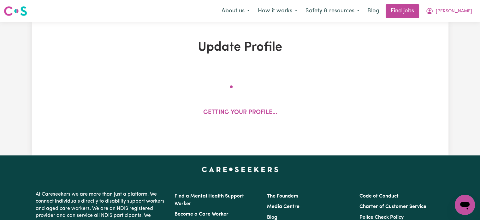
select select "[DEMOGRAPHIC_DATA]"
select select "Student Visa"
select select "Studying a healthcare related degree or qualification"
select select "65"
select select "91"
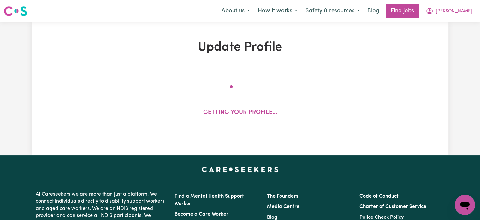
select select "118"
select select "144"
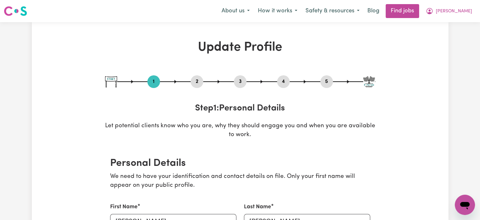
click at [196, 82] on button "2" at bounding box center [197, 81] width 13 height 8
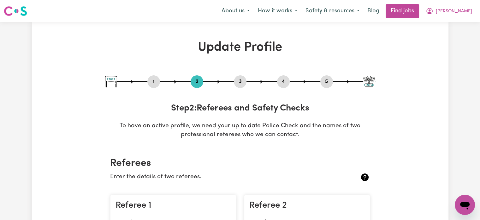
click at [239, 83] on button "3" at bounding box center [240, 81] width 13 height 8
select select "2024"
select select "Certificate III (Individual Support)"
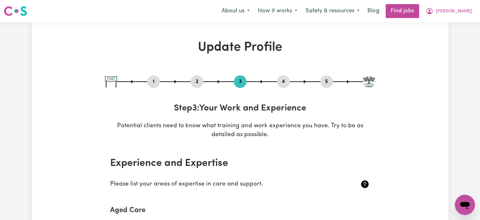
click at [152, 78] on button "1" at bounding box center [153, 81] width 13 height 8
select select "[DEMOGRAPHIC_DATA]"
select select "Student Visa"
select select "Studying a healthcare related degree or qualification"
select select "65"
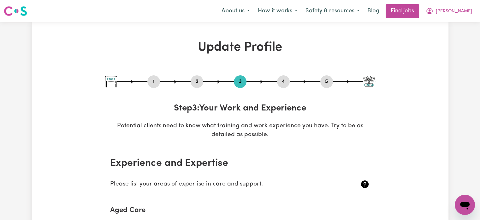
select select "91"
select select "118"
select select "144"
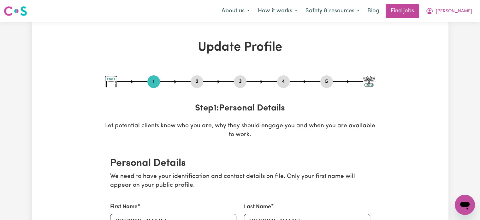
click at [164, 76] on div "1 2 3 4 5" at bounding box center [240, 81] width 270 height 13
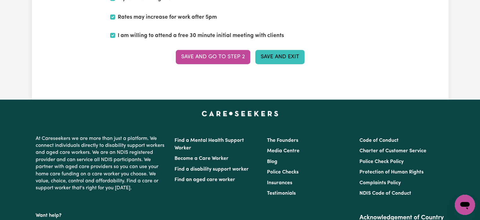
scroll to position [1674, 0]
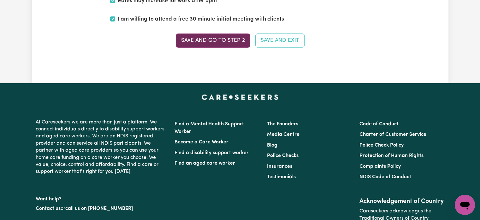
click at [228, 33] on button "Save and go to Step 2" at bounding box center [213, 40] width 75 height 14
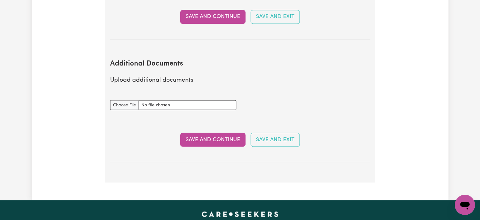
scroll to position [1137, 0]
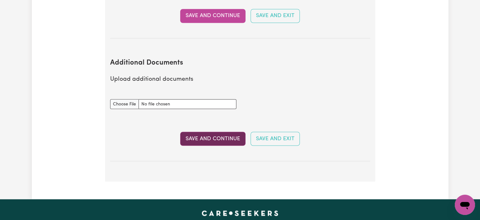
click at [231, 131] on button "Save and Continue" at bounding box center [212, 138] width 65 height 14
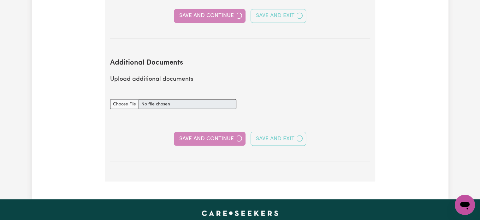
select select "2024"
select select "Certificate III (Individual Support)"
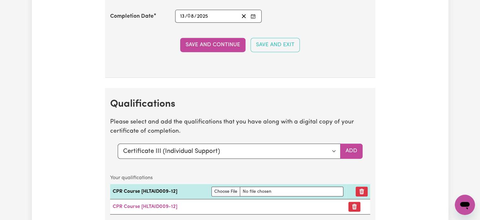
scroll to position [1611, 0]
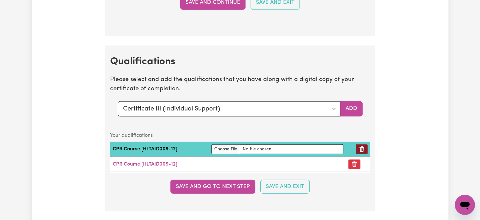
click at [364, 146] on icon "Remove qualification" at bounding box center [362, 149] width 6 height 6
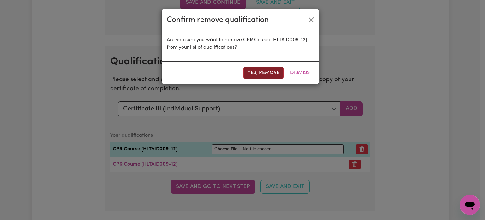
click at [265, 74] on button "Yes, remove" at bounding box center [264, 73] width 40 height 12
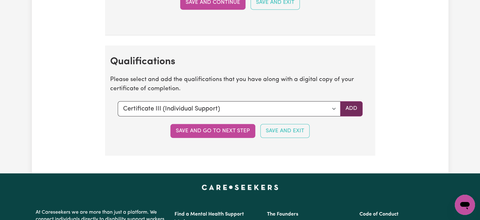
click at [351, 105] on button "Add" at bounding box center [351, 108] width 22 height 15
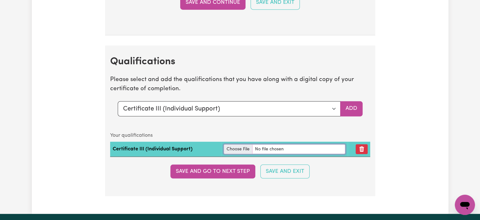
click at [240, 144] on input "file" at bounding box center [285, 149] width 122 height 10
type input "C:\fakepath\CPR Certificate 2025.pdf"
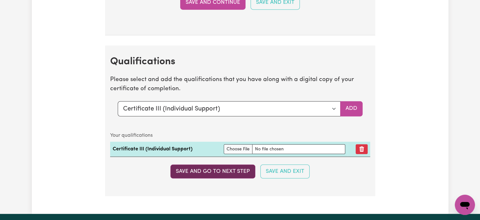
click at [207, 167] on button "Save and go to next step" at bounding box center [213, 171] width 85 height 14
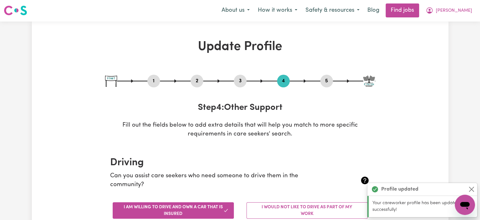
scroll to position [0, 0]
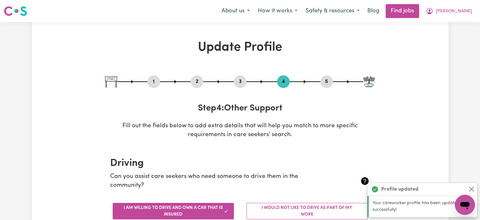
click at [325, 86] on div "5" at bounding box center [327, 81] width 13 height 13
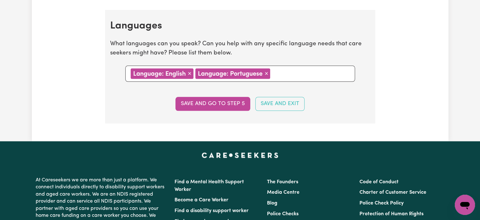
scroll to position [726, 0]
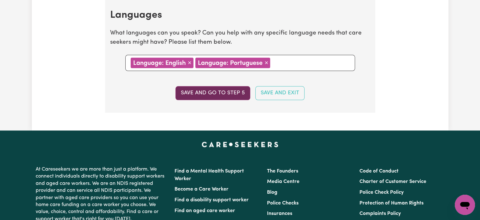
click at [211, 94] on button "Save and go to step 5" at bounding box center [213, 93] width 75 height 14
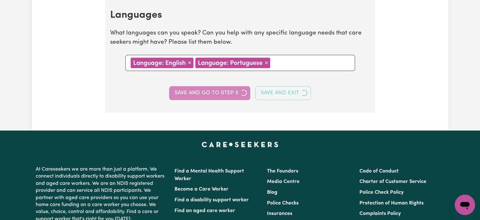
select select "I am providing services privately on my own"
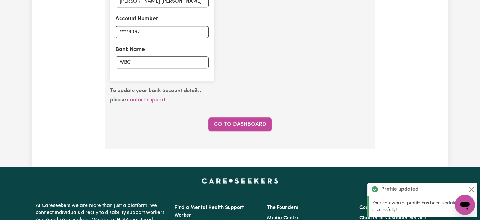
scroll to position [569, 0]
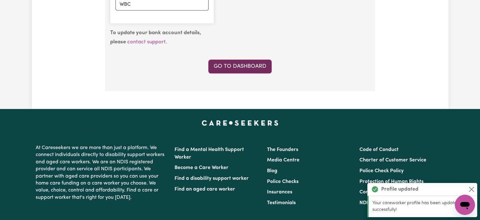
click at [243, 69] on link "Go to Dashboard" at bounding box center [239, 66] width 63 height 14
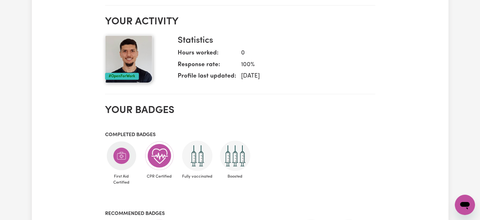
scroll to position [221, 0]
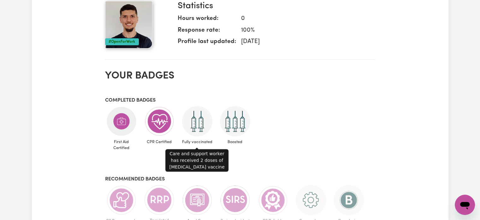
click at [199, 118] on img at bounding box center [197, 121] width 30 height 30
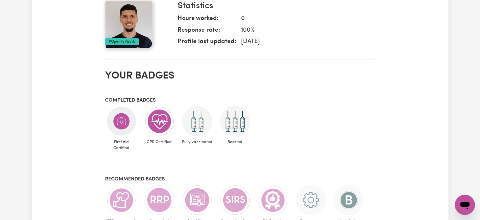
click at [199, 118] on img at bounding box center [197, 121] width 30 height 30
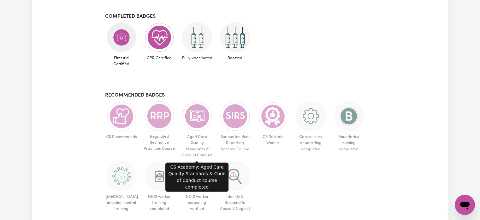
scroll to position [316, 0]
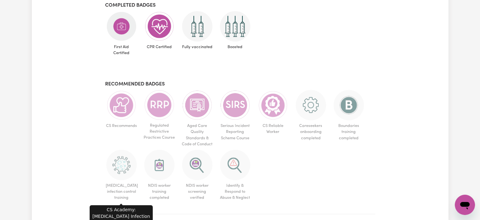
click at [124, 166] on img at bounding box center [121, 164] width 30 height 30
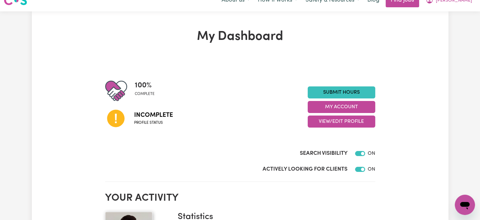
scroll to position [0, 0]
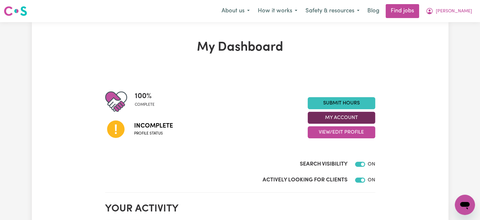
click at [340, 116] on button "My Account" at bounding box center [342, 117] width 68 height 12
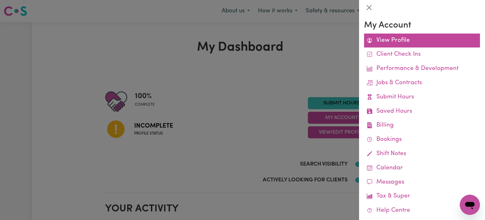
click at [397, 43] on link "View Profile" at bounding box center [422, 40] width 116 height 14
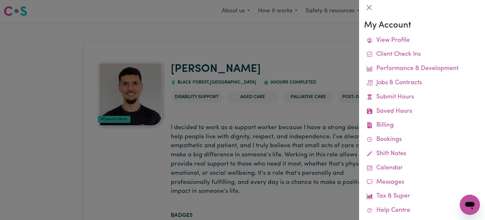
click at [258, 112] on div at bounding box center [242, 110] width 485 height 220
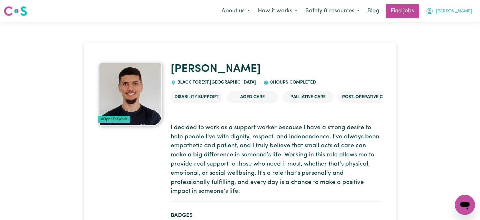
click at [457, 8] on span "[PERSON_NAME]" at bounding box center [454, 11] width 36 height 7
click at [442, 37] on link "My Dashboard" at bounding box center [451, 36] width 50 height 12
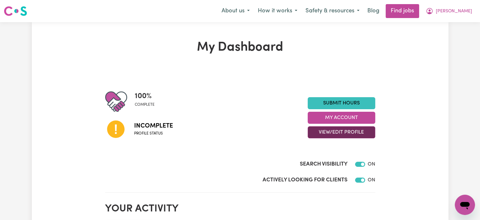
click at [345, 130] on button "View/Edit Profile" at bounding box center [342, 132] width 68 height 12
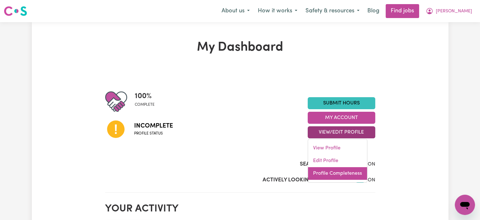
click at [330, 173] on link "Profile Completeness" at bounding box center [337, 173] width 59 height 13
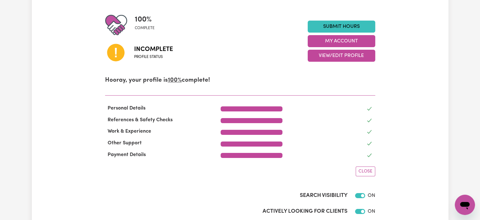
scroll to position [63, 0]
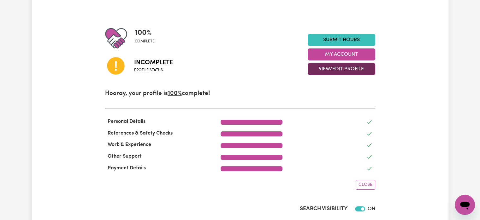
click at [363, 69] on button "View/Edit Profile" at bounding box center [342, 69] width 68 height 12
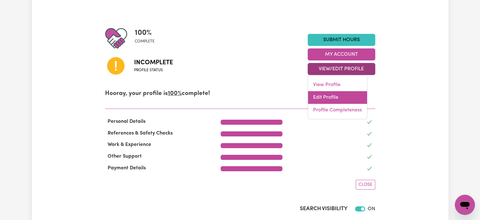
click at [330, 98] on link "Edit Profile" at bounding box center [337, 97] width 59 height 13
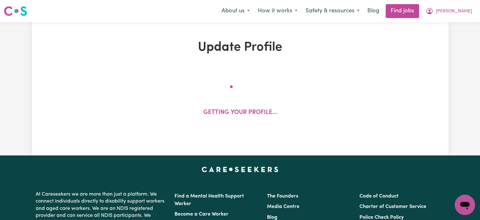
select select "[DEMOGRAPHIC_DATA]"
select select "Student Visa"
select select "Studying a healthcare related degree or qualification"
select select "65"
select select "91"
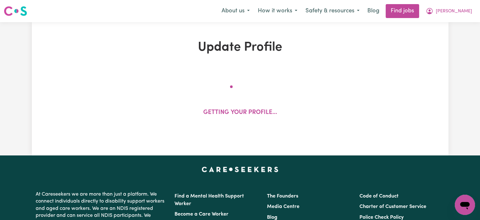
select select "118"
select select "144"
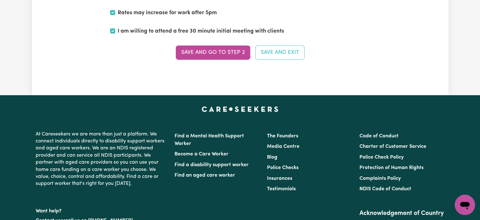
scroll to position [1674, 0]
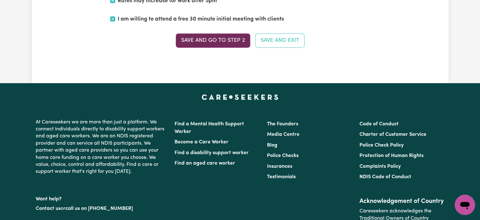
click at [228, 40] on button "Save and go to Step 2" at bounding box center [213, 40] width 75 height 14
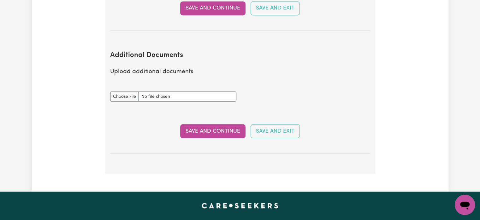
scroll to position [1155, 0]
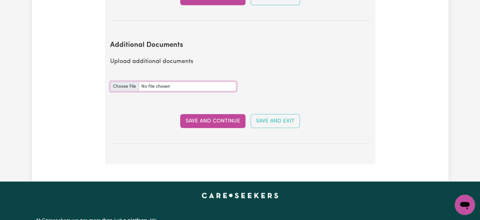
click at [119, 81] on input "Additional Documents document" at bounding box center [173, 86] width 126 height 10
click at [121, 74] on div "Additional Documents document" at bounding box center [173, 82] width 126 height 17
click at [120, 81] on input "Additional Documents document" at bounding box center [173, 86] width 126 height 10
type input "C:\fakepath\Certificado_Nacional_de_[MEDICAL_DATA].pdf"
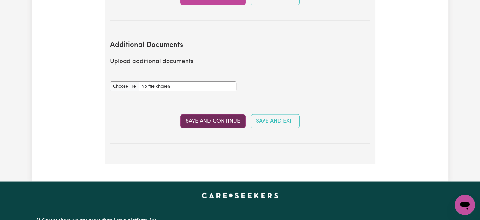
click at [205, 114] on button "Save and Continue" at bounding box center [212, 121] width 65 height 14
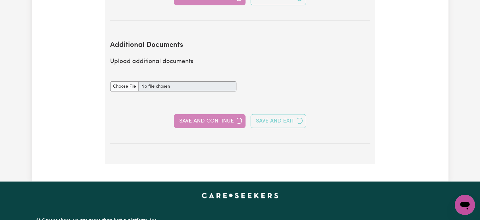
select select "2024"
select select "Certificate III (Individual Support)"
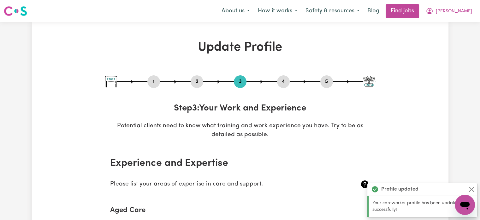
scroll to position [0, 0]
click at [434, 8] on icon "My Account" at bounding box center [430, 11] width 8 height 8
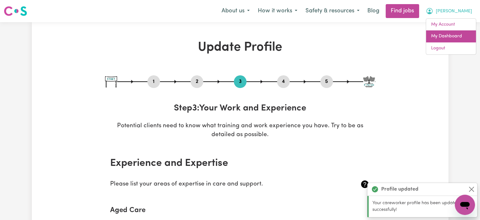
click at [438, 39] on link "My Dashboard" at bounding box center [451, 36] width 50 height 12
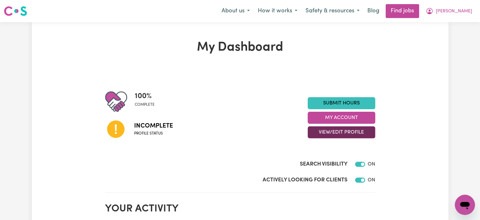
click at [357, 134] on button "View/Edit Profile" at bounding box center [342, 132] width 68 height 12
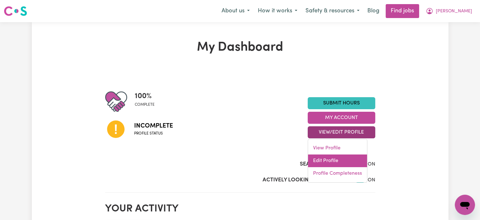
click at [340, 161] on link "Edit Profile" at bounding box center [337, 160] width 59 height 13
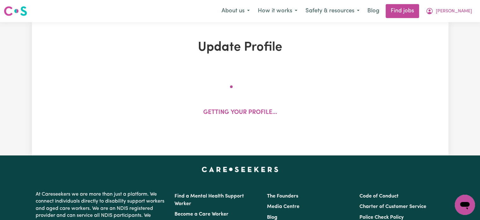
select select "[DEMOGRAPHIC_DATA]"
select select "Student Visa"
select select "Studying a healthcare related degree or qualification"
select select "65"
select select "91"
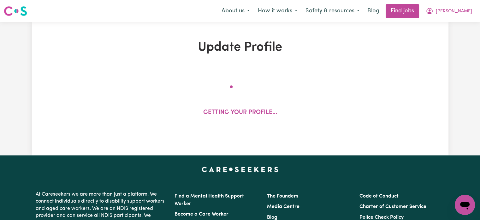
select select "118"
select select "144"
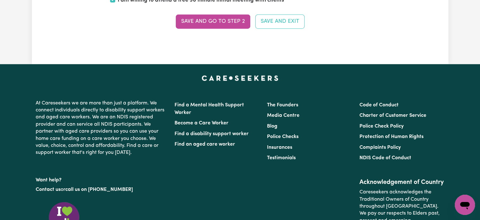
scroll to position [1579, 0]
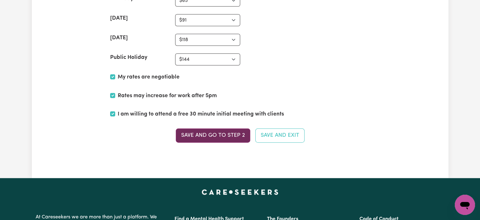
click at [222, 129] on button "Save and go to Step 2" at bounding box center [213, 135] width 75 height 14
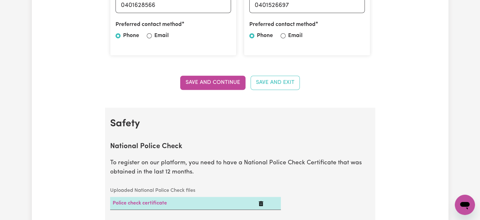
scroll to position [0, 0]
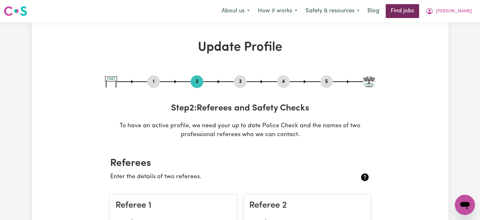
click at [416, 13] on link "Find jobs" at bounding box center [402, 11] width 33 height 14
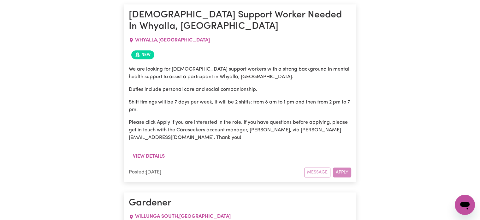
scroll to position [778, 0]
